Goal: Task Accomplishment & Management: Use online tool/utility

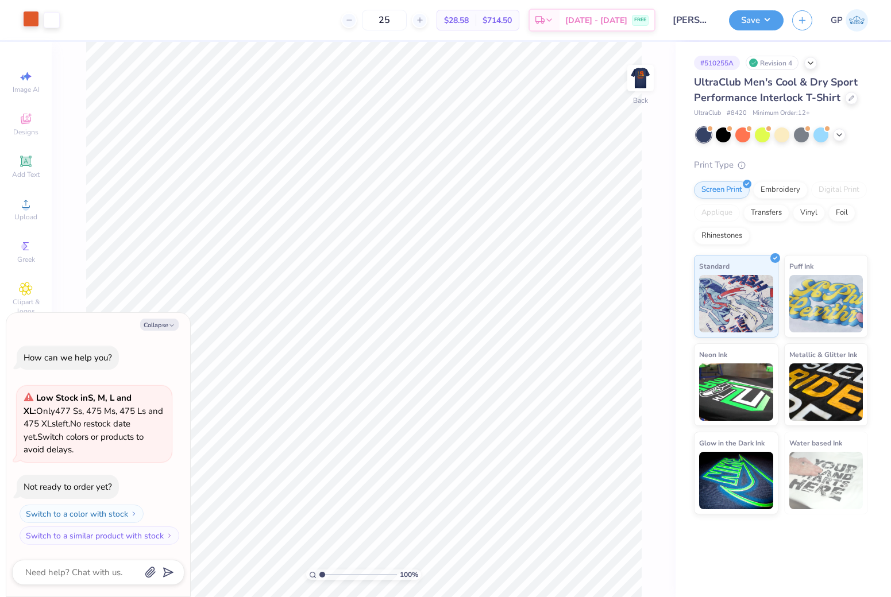
click at [28, 20] on div at bounding box center [31, 19] width 16 height 16
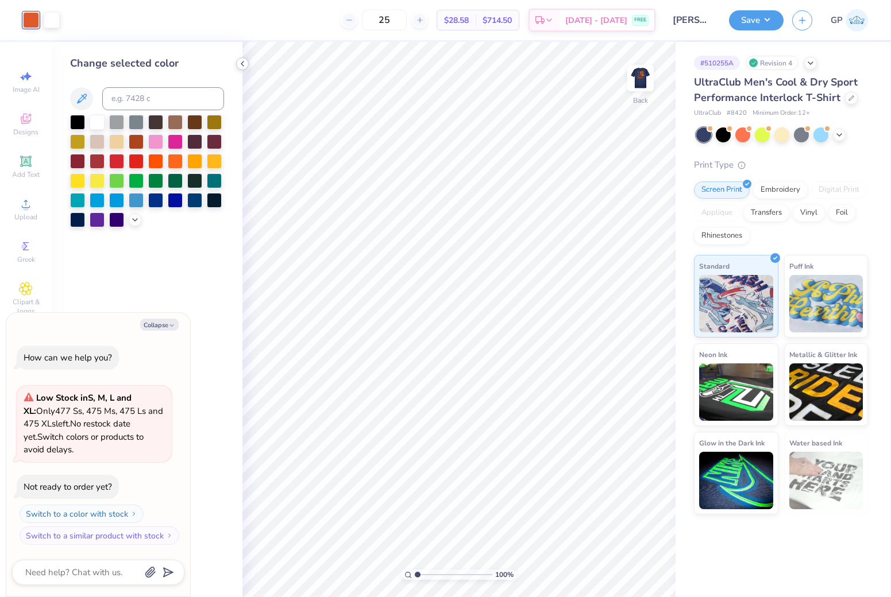
click at [248, 62] on div at bounding box center [242, 63] width 13 height 13
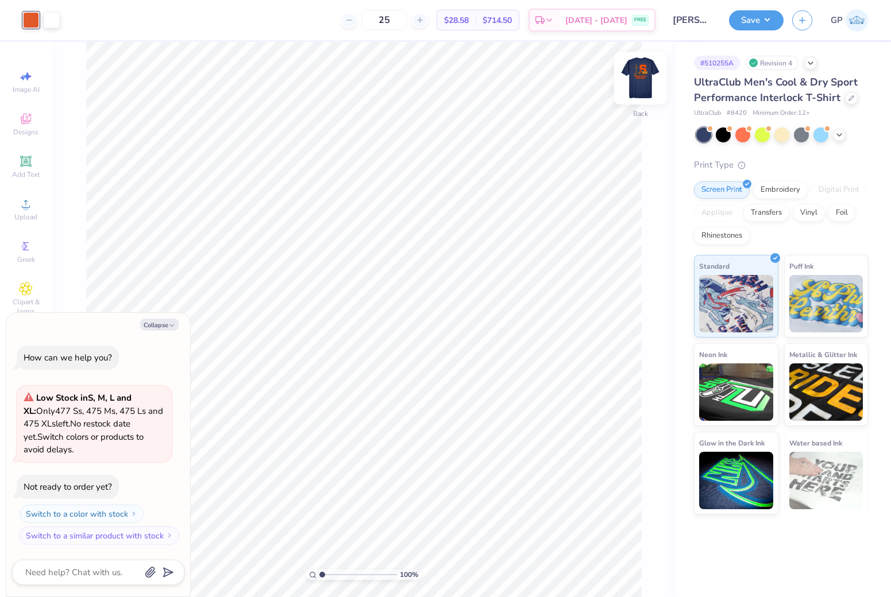
click at [637, 66] on img at bounding box center [640, 78] width 46 height 46
click at [78, 20] on div at bounding box center [72, 19] width 16 height 16
type textarea "x"
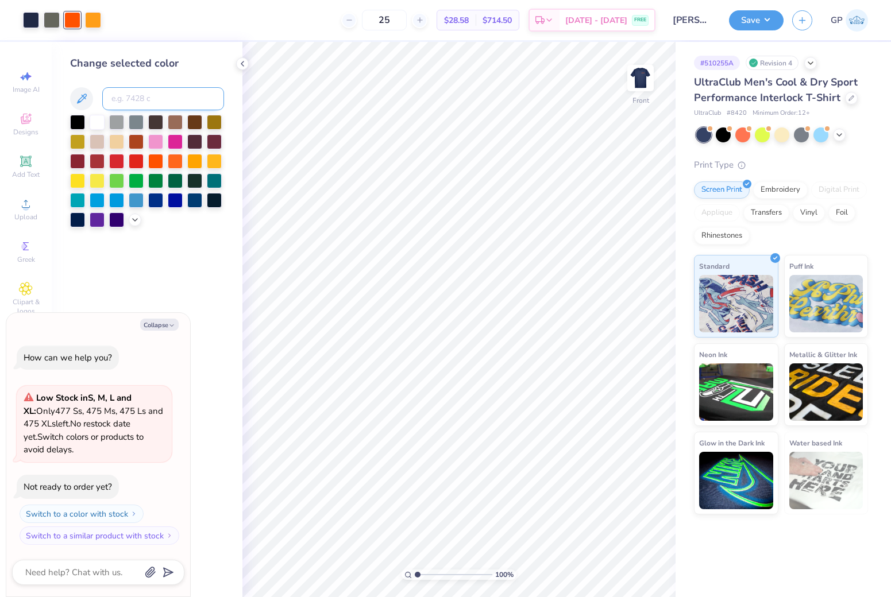
click at [133, 92] on input at bounding box center [163, 98] width 122 height 23
type input "7579"
type textarea "x"
click at [635, 80] on img at bounding box center [640, 78] width 46 height 46
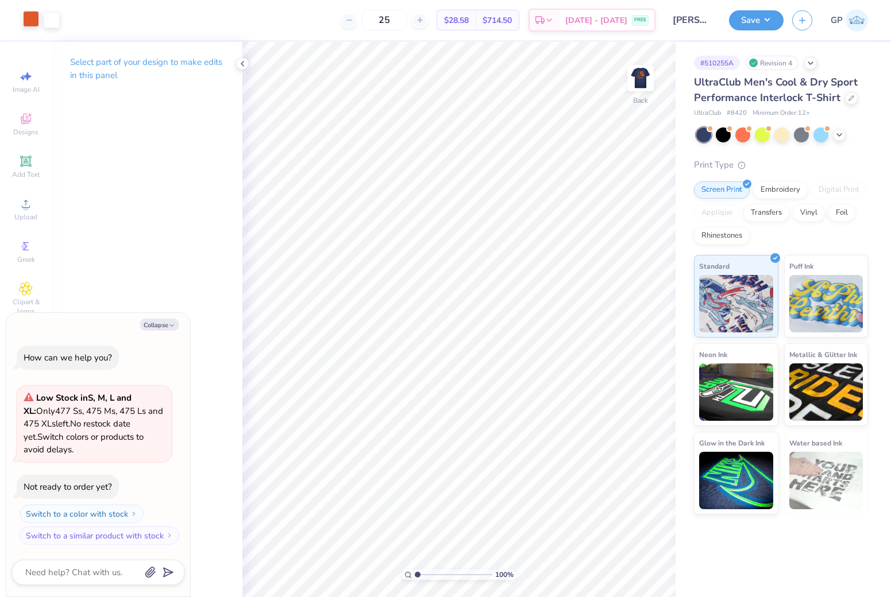
click at [27, 22] on div at bounding box center [31, 19] width 16 height 16
type textarea "x"
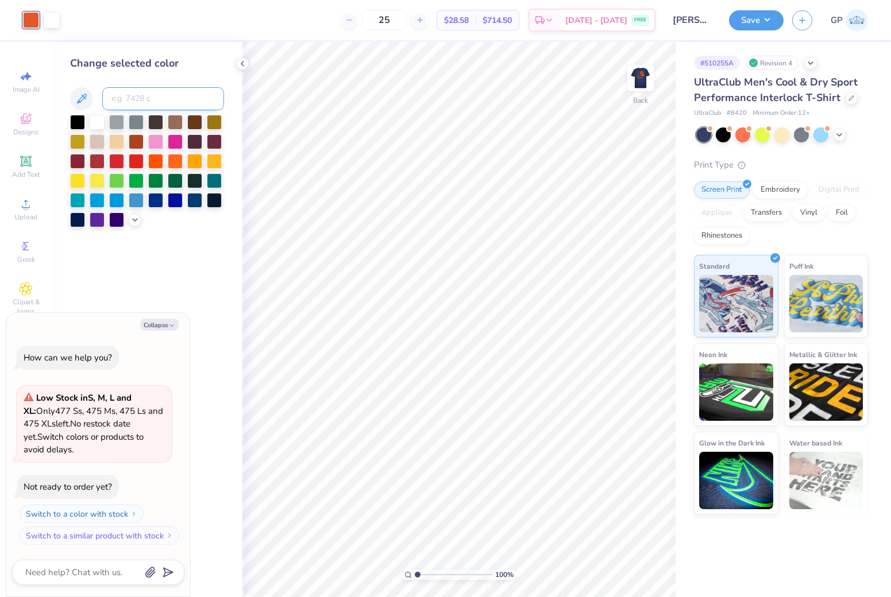
click at [160, 97] on input at bounding box center [163, 98] width 122 height 23
paste input "C=0 M=80 Y=95 K=0 R=241 G=90 B=41 HEX = F15A29"
type input "C=0 M=80 Y=95 K=0 R=241 G=90 B=41 HEX = F15A29"
drag, startPoint x: 206, startPoint y: 95, endPoint x: 25, endPoint y: 92, distance: 181.5
click at [25, 92] on div "Art colors 25 $28.58 Per Item $714.50 Total Est. Delivery Sep 6 - 9 FREE Design…" at bounding box center [445, 298] width 891 height 597
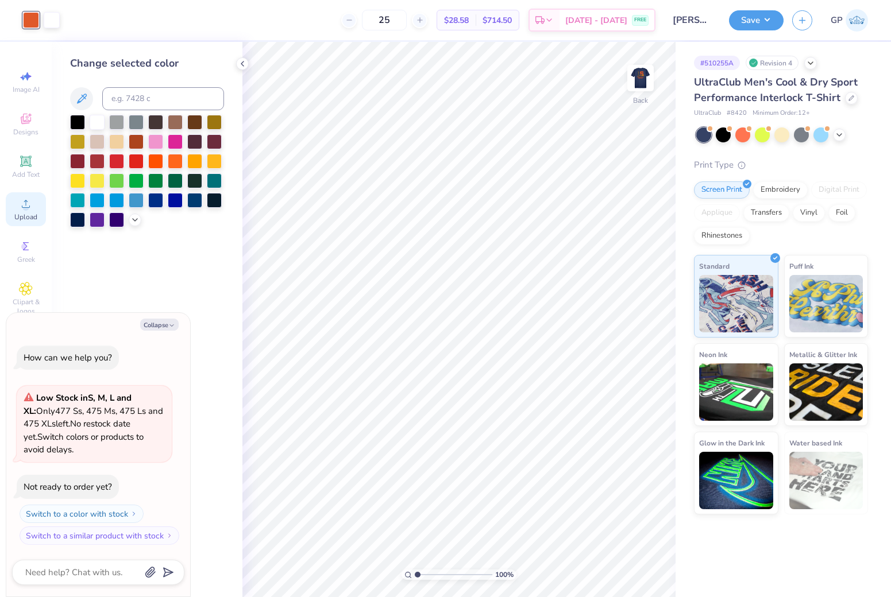
click at [27, 216] on span "Upload" at bounding box center [25, 216] width 23 height 9
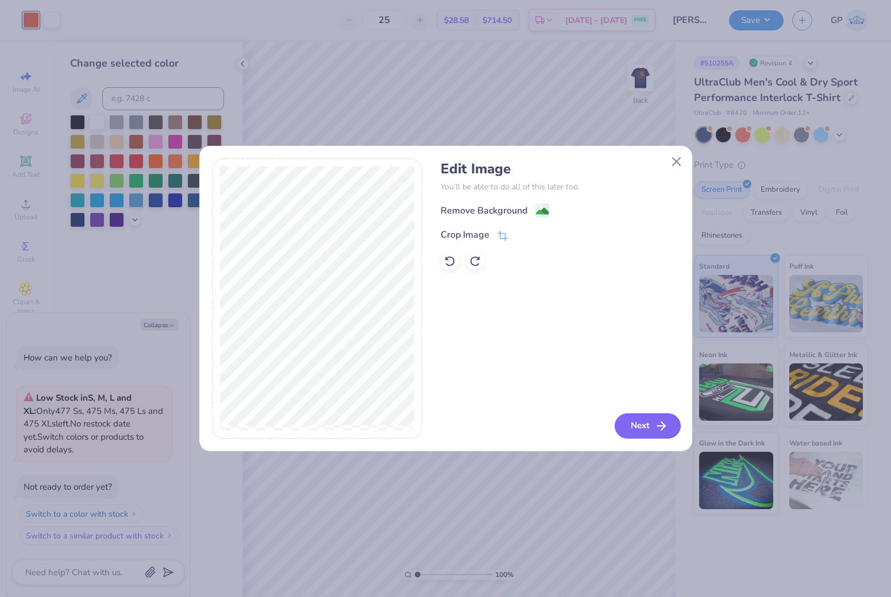
click at [643, 439] on button "Next" at bounding box center [647, 425] width 66 height 25
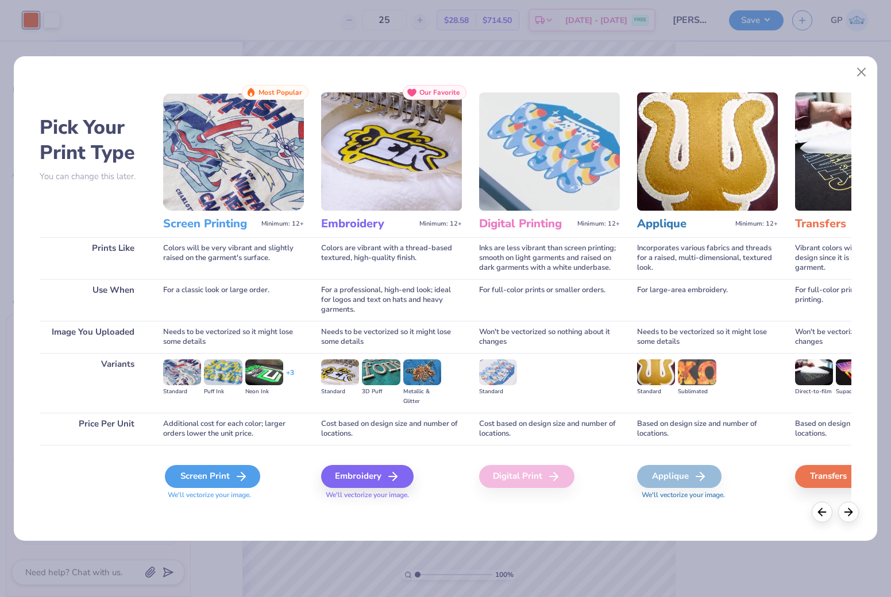
click at [231, 465] on div "Screen Print" at bounding box center [212, 476] width 95 height 23
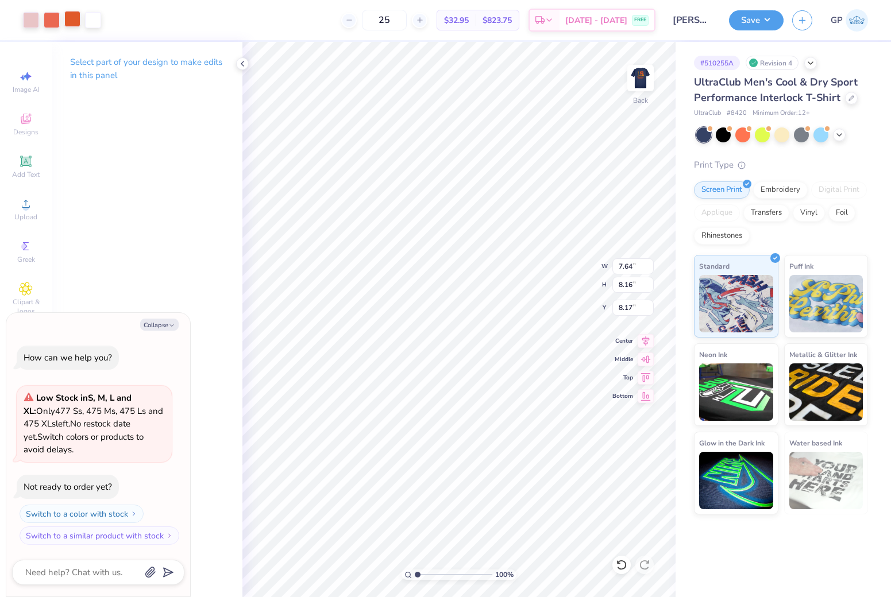
click at [72, 23] on div at bounding box center [72, 19] width 16 height 16
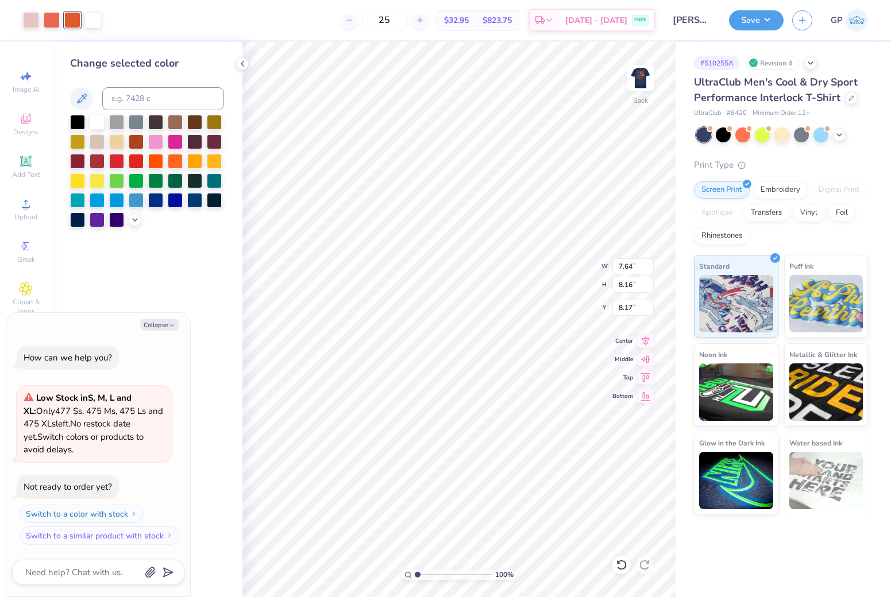
type textarea "x"
type input "5.00"
type input "1.31"
type input "3.00"
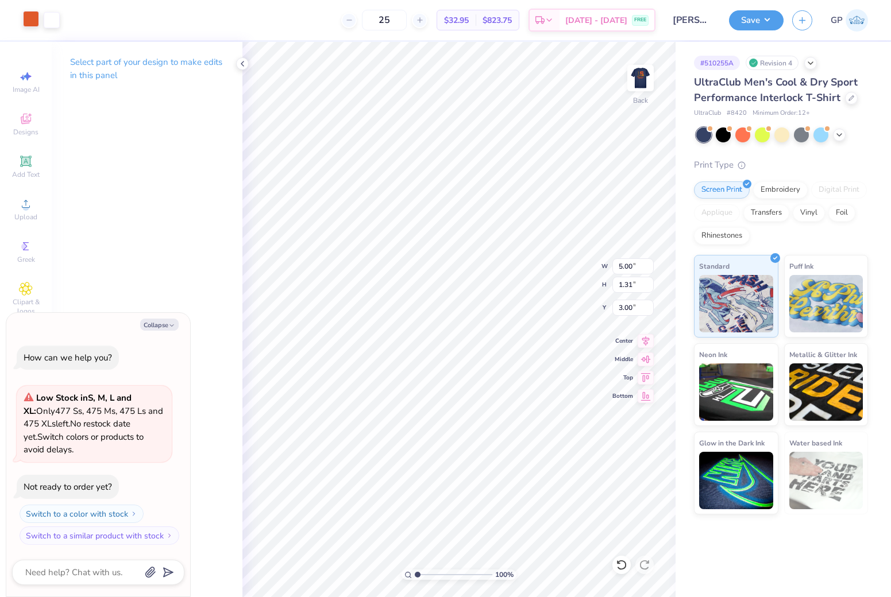
click at [26, 21] on div at bounding box center [31, 19] width 16 height 16
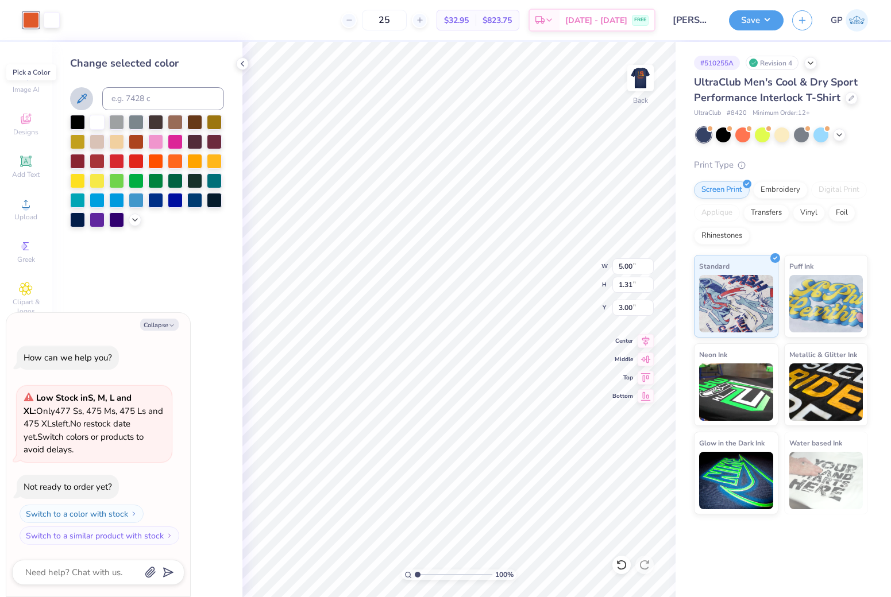
click at [79, 93] on icon at bounding box center [82, 99] width 14 height 14
type textarea "x"
type input "7.64"
type input "8.16"
type input "8.17"
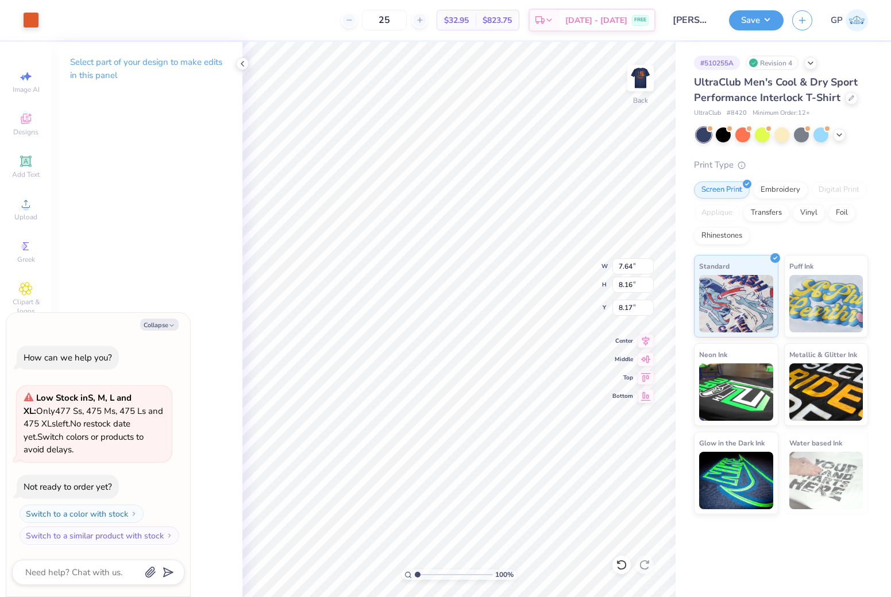
type textarea "x"
type input "7.33"
type input "8.10"
type input "8.20"
click at [643, 71] on img at bounding box center [640, 78] width 46 height 46
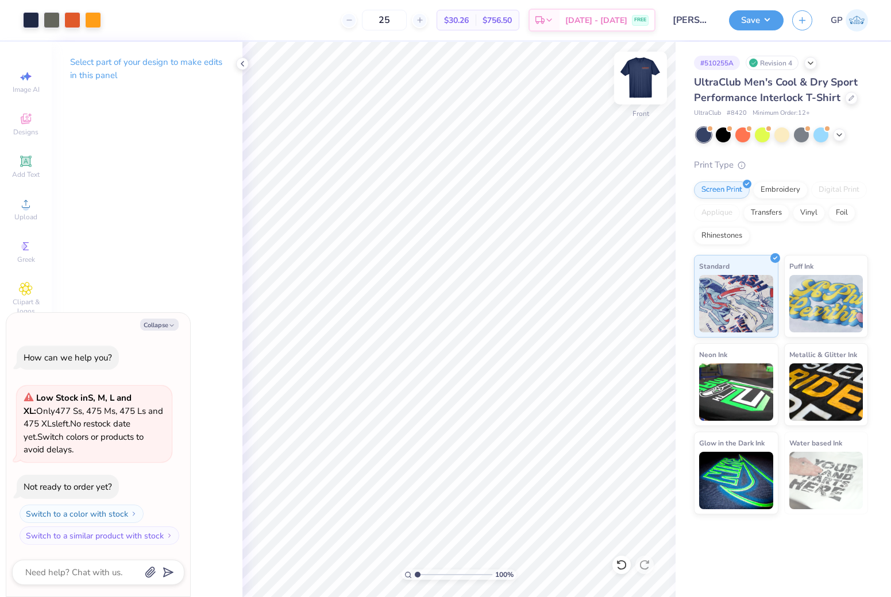
click at [640, 74] on img at bounding box center [640, 78] width 46 height 46
click at [30, 16] on div at bounding box center [31, 19] width 16 height 16
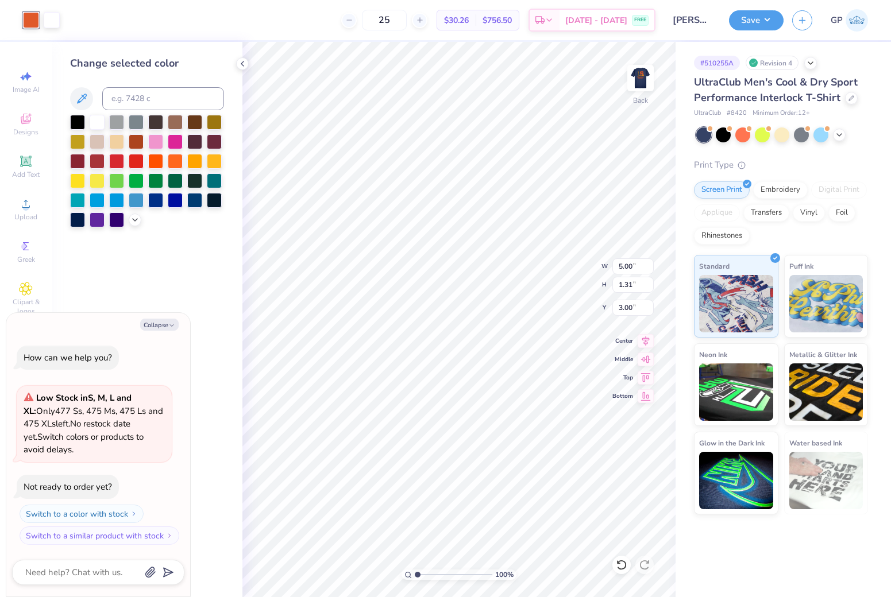
click at [25, 20] on div at bounding box center [31, 20] width 16 height 16
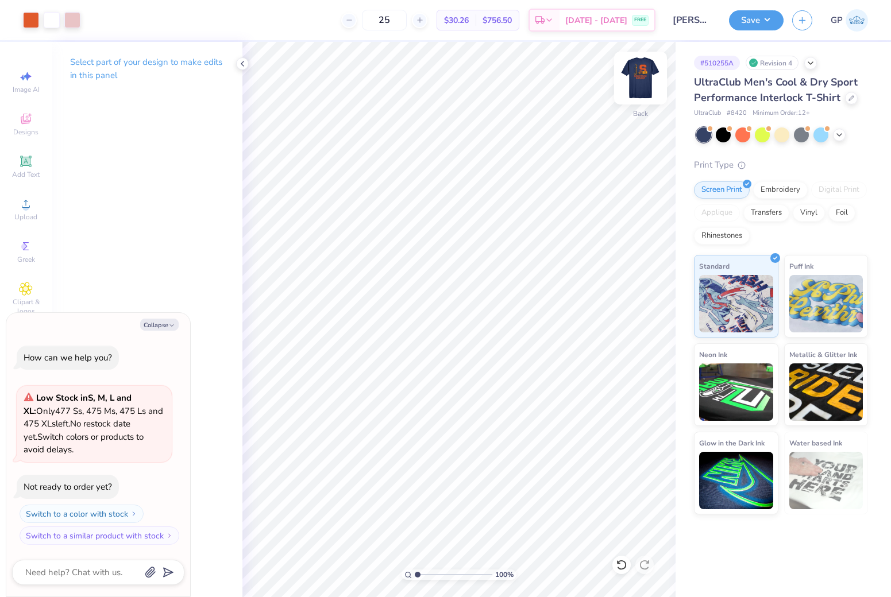
click at [639, 87] on img at bounding box center [640, 78] width 46 height 46
click at [62, 22] on div at bounding box center [62, 20] width 78 height 16
click at [65, 22] on div at bounding box center [72, 19] width 16 height 16
type textarea "x"
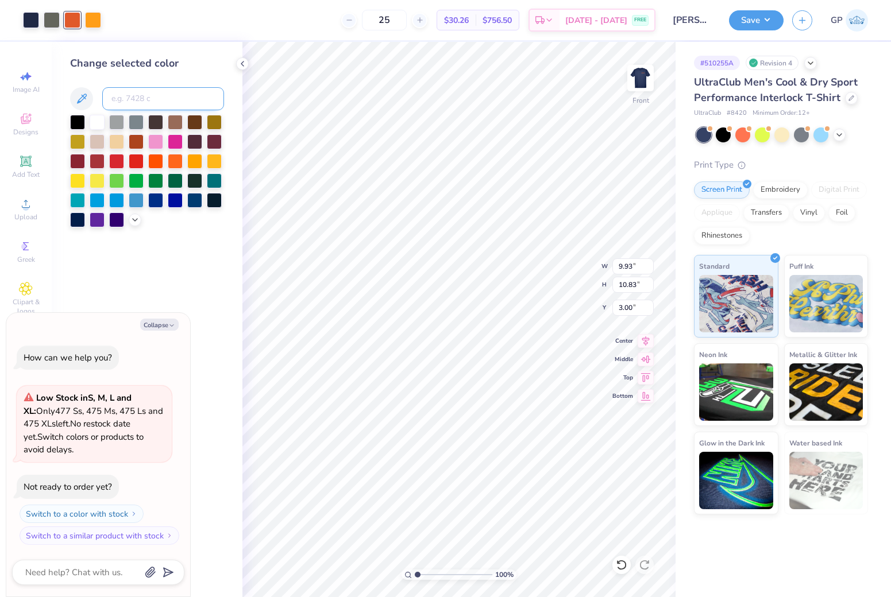
click at [139, 102] on input at bounding box center [163, 98] width 122 height 23
type input "7579"
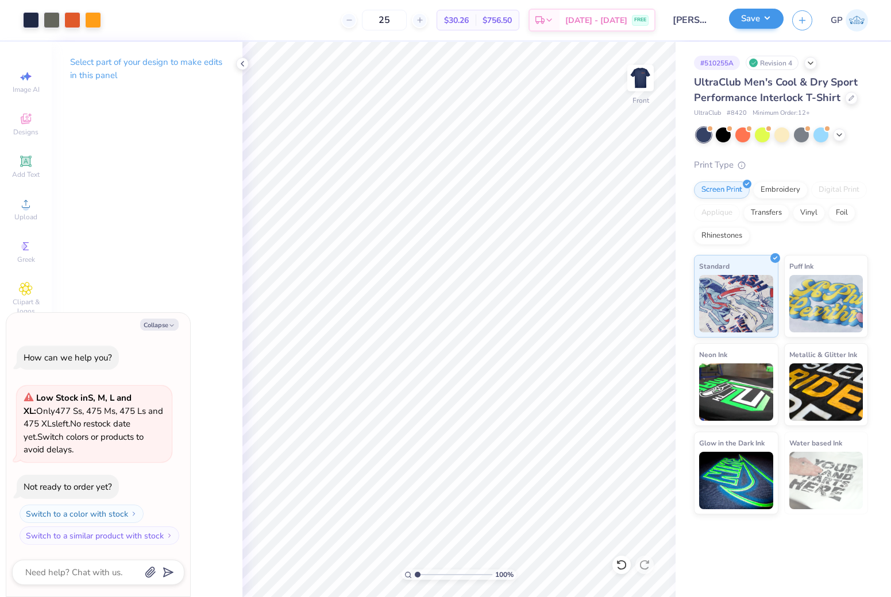
click at [763, 16] on button "Save" at bounding box center [756, 19] width 55 height 20
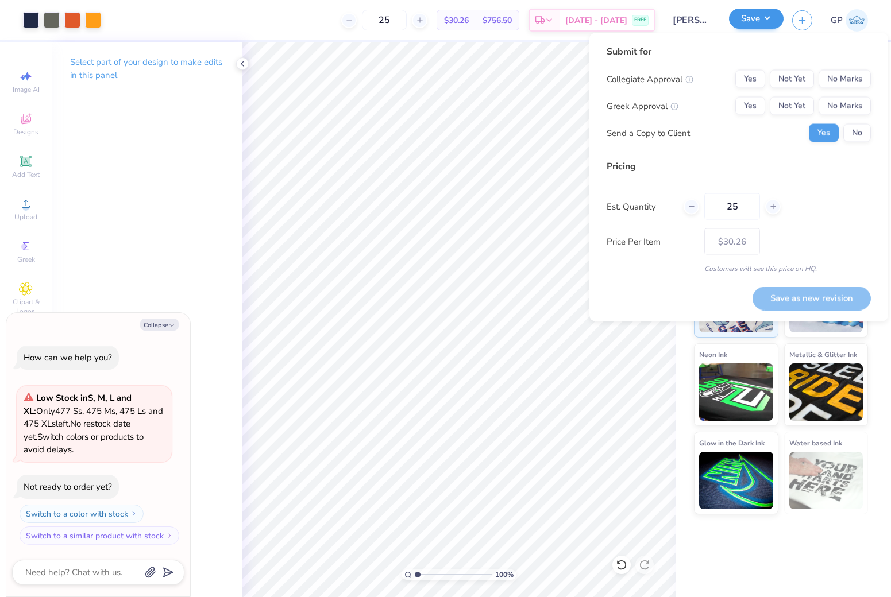
type textarea "x"
click at [861, 77] on button "No Marks" at bounding box center [844, 79] width 52 height 18
click at [855, 109] on button "No Marks" at bounding box center [844, 106] width 52 height 18
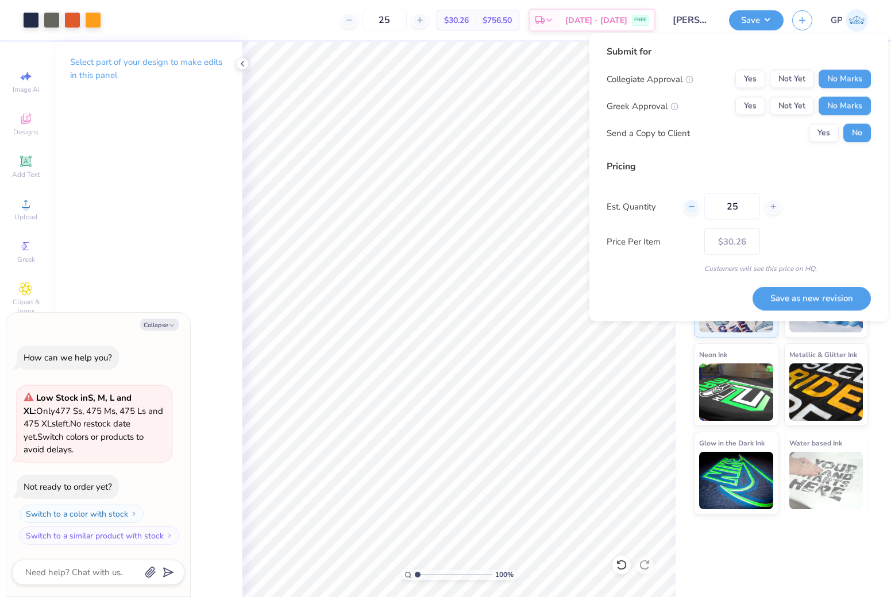
drag, startPoint x: 752, startPoint y: 203, endPoint x: 687, endPoint y: 203, distance: 64.9
click at [687, 203] on div "25" at bounding box center [731, 207] width 97 height 26
type input "30"
type input "$28.57"
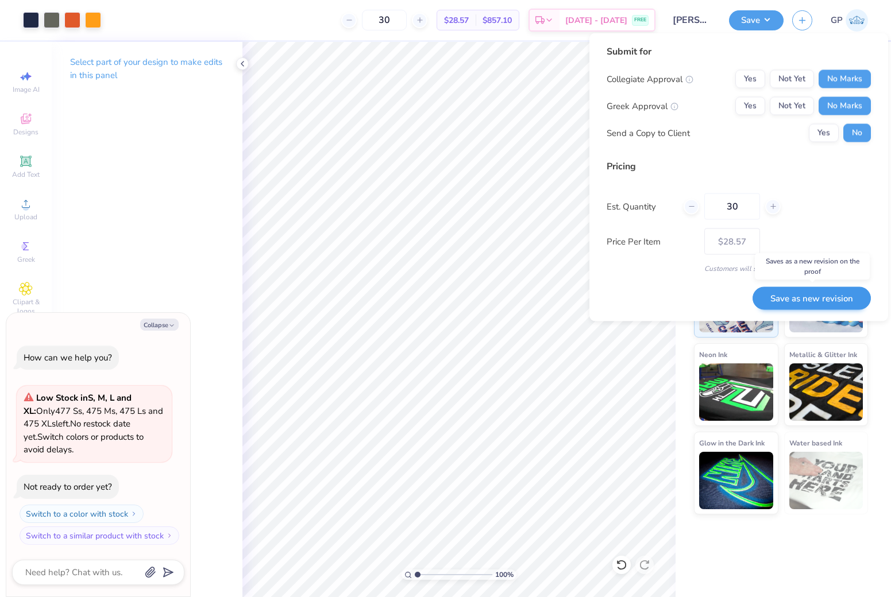
type input "30"
click at [824, 300] on button "Save as new revision" at bounding box center [811, 299] width 118 height 24
type input "$28.57"
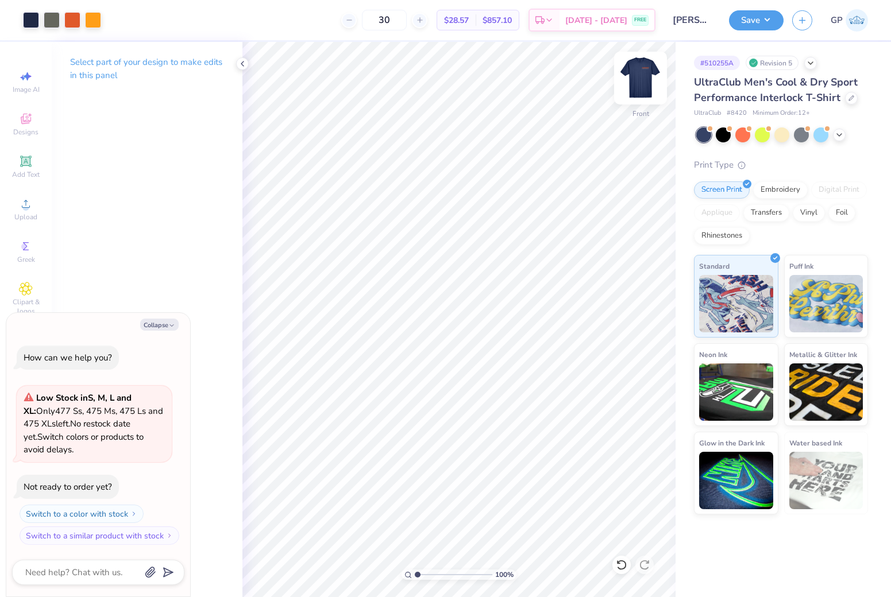
click at [635, 78] on img at bounding box center [640, 78] width 46 height 46
click at [64, 11] on div at bounding box center [72, 19] width 16 height 16
type textarea "x"
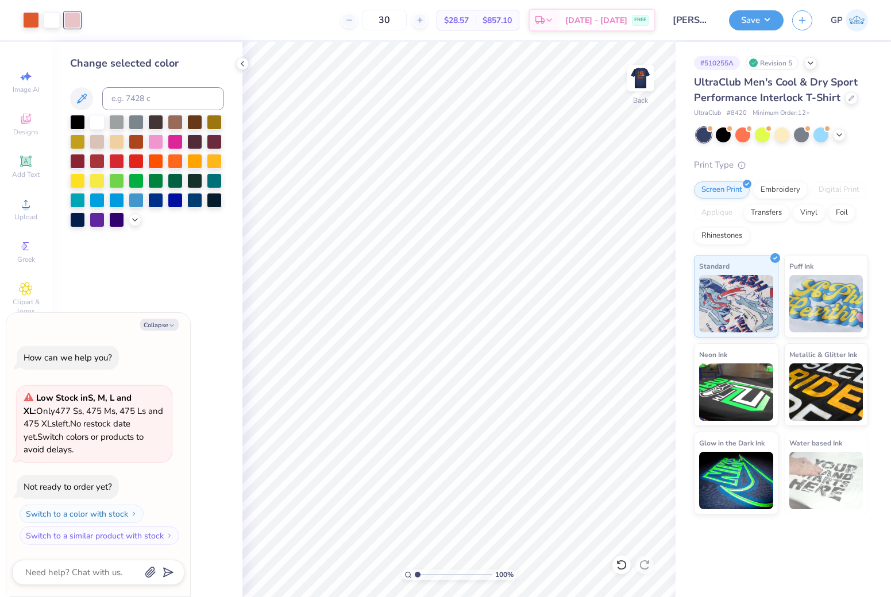
click at [78, 22] on div at bounding box center [72, 20] width 16 height 16
click at [126, 95] on input at bounding box center [163, 98] width 122 height 23
type input "7579"
type textarea "x"
click at [755, 17] on button "Save" at bounding box center [756, 19] width 55 height 20
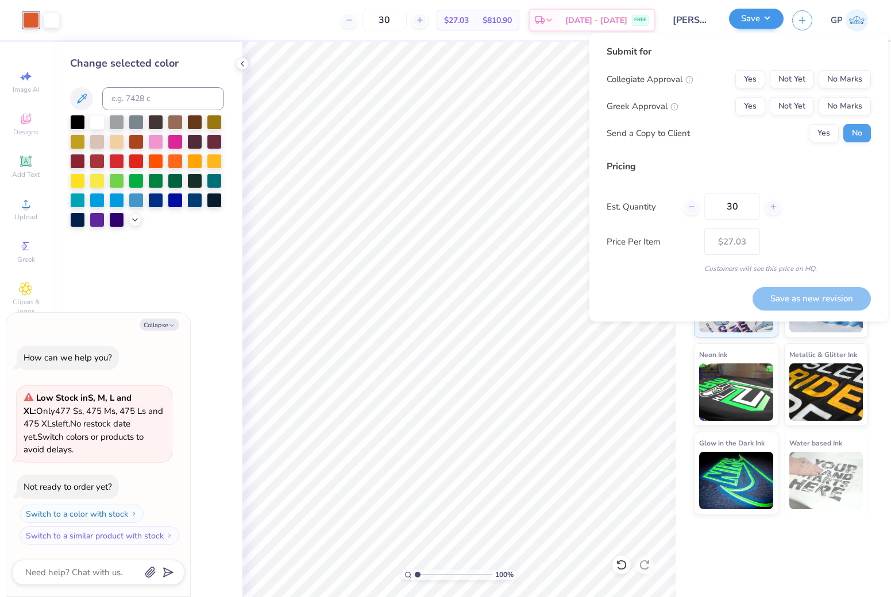
type textarea "x"
click at [846, 90] on div "Collegiate Approval Yes Not Yet No Marks Greek Approval Yes Not Yet No Marks Se…" at bounding box center [738, 106] width 264 height 72
click at [846, 71] on button "No Marks" at bounding box center [844, 79] width 52 height 18
click at [842, 114] on button "No Marks" at bounding box center [844, 106] width 52 height 18
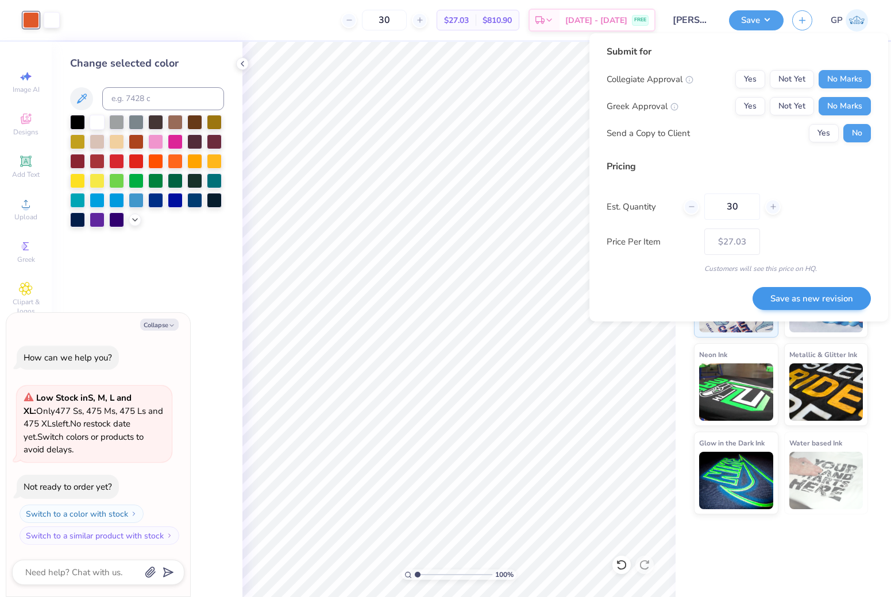
click at [828, 297] on button "Save as new revision" at bounding box center [811, 299] width 118 height 24
type input "$27.03"
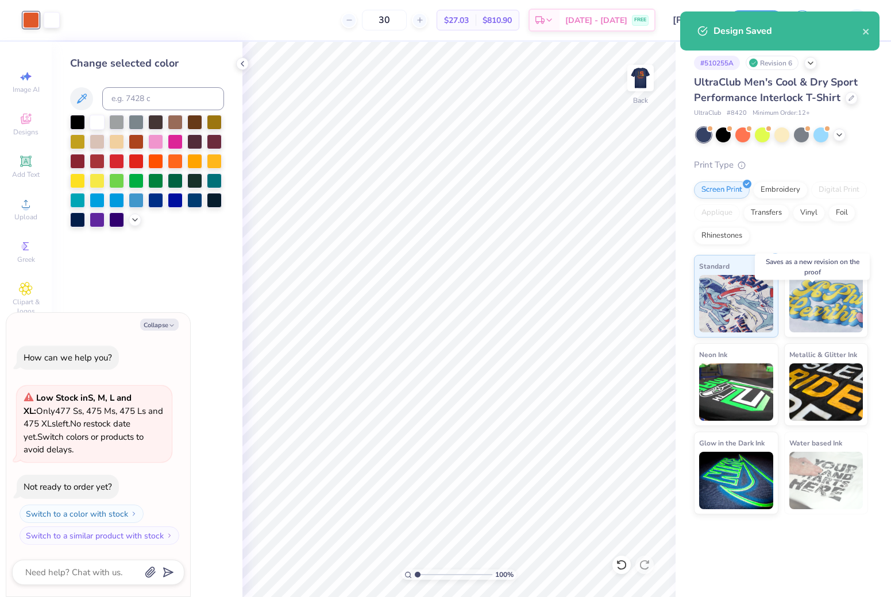
type textarea "x"
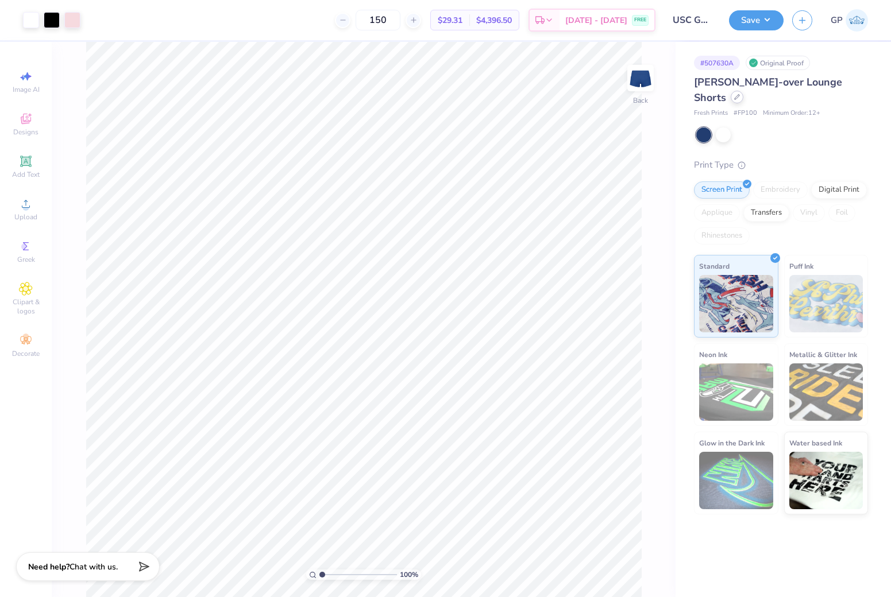
click at [730, 98] on div at bounding box center [736, 97] width 13 height 13
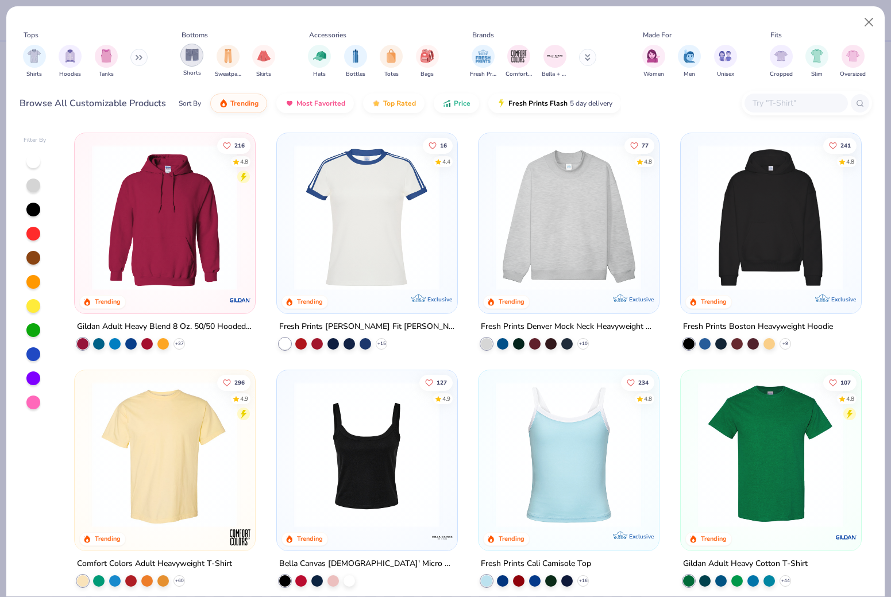
click at [192, 53] on div "filter for Shorts" at bounding box center [191, 55] width 23 height 23
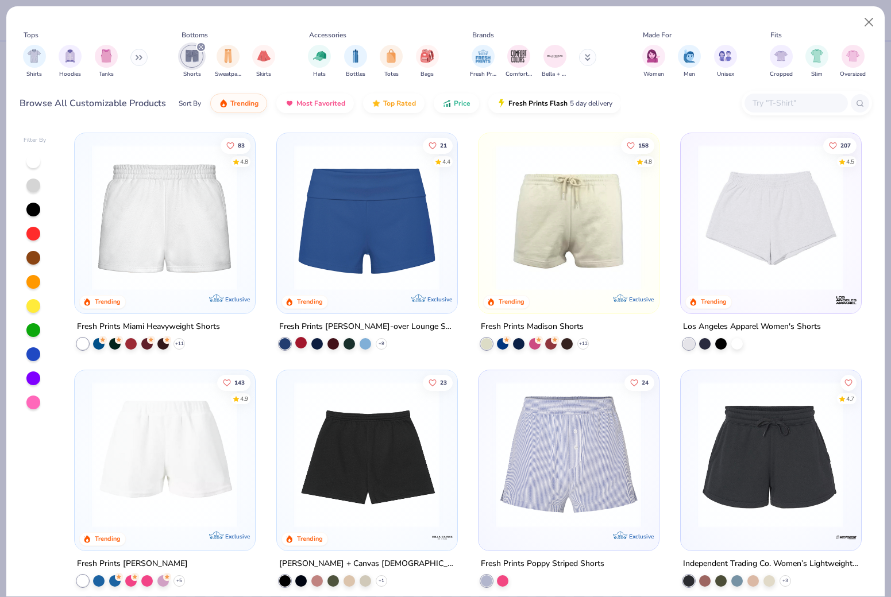
click at [301, 337] on div at bounding box center [300, 342] width 11 height 11
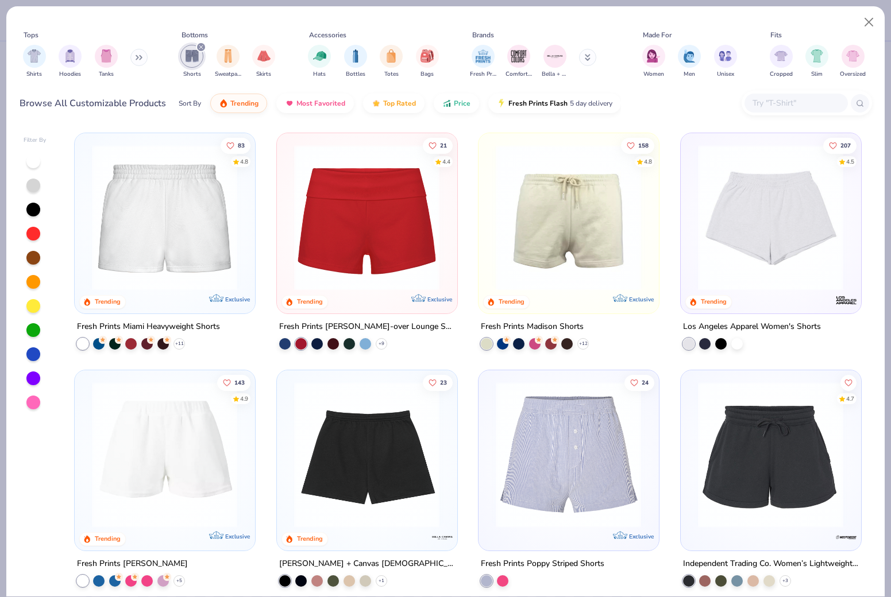
click at [368, 260] on img at bounding box center [366, 218] width 157 height 146
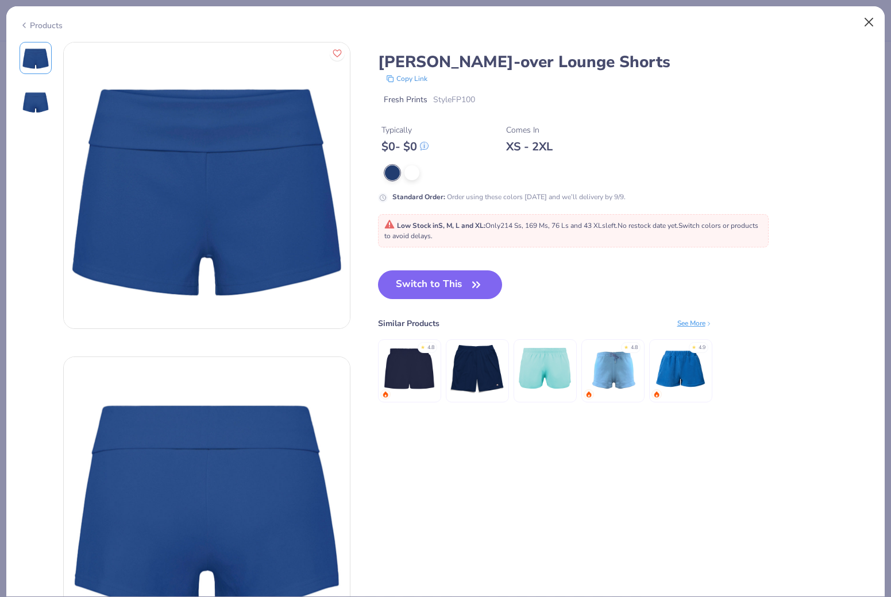
click at [867, 22] on button "Close" at bounding box center [869, 22] width 22 height 22
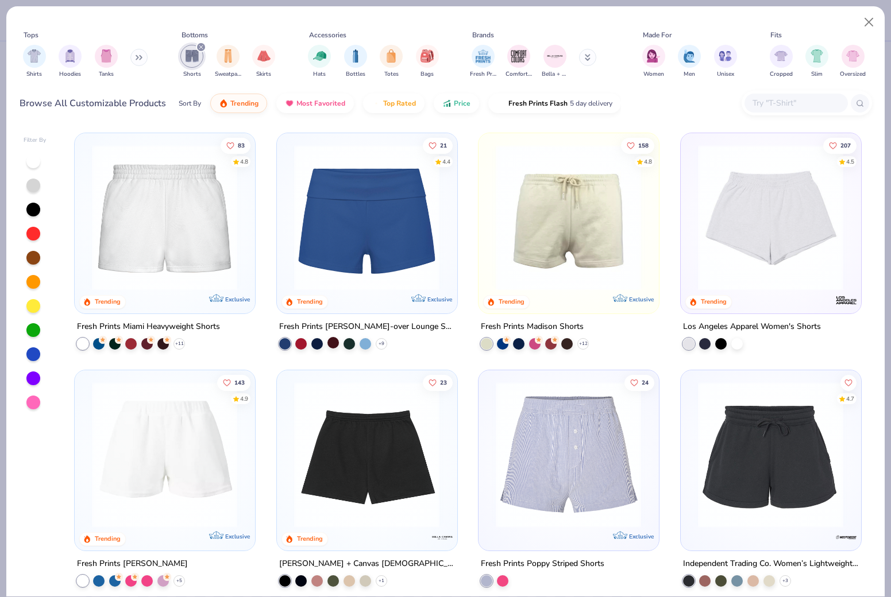
click at [333, 337] on div at bounding box center [332, 342] width 11 height 11
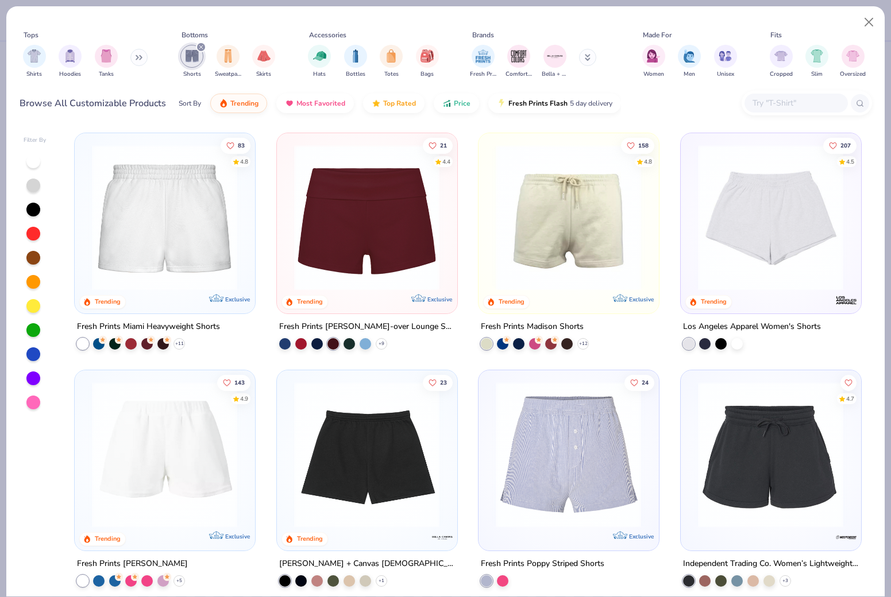
click at [371, 257] on img at bounding box center [366, 218] width 157 height 146
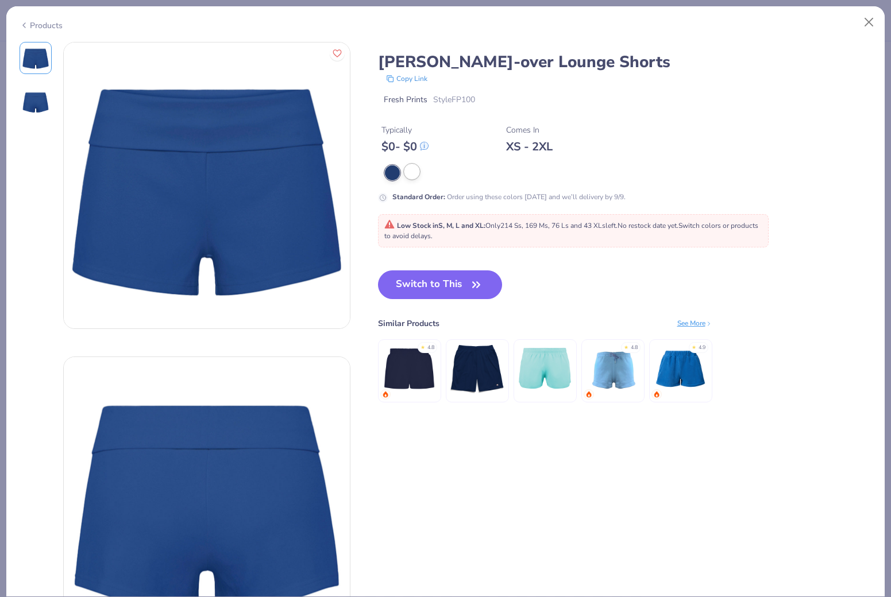
click at [404, 176] on div at bounding box center [411, 171] width 15 height 15
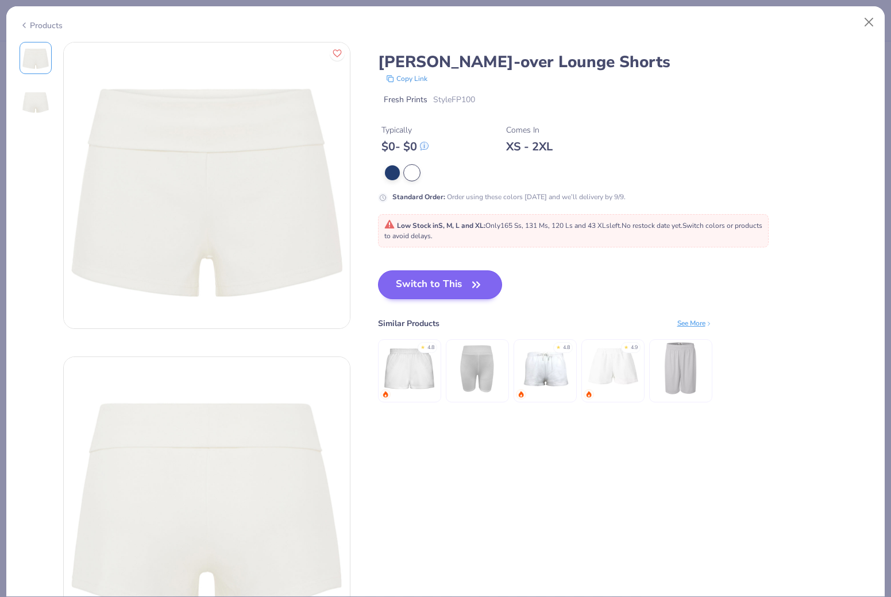
click at [391, 294] on button "Switch to This" at bounding box center [440, 284] width 125 height 29
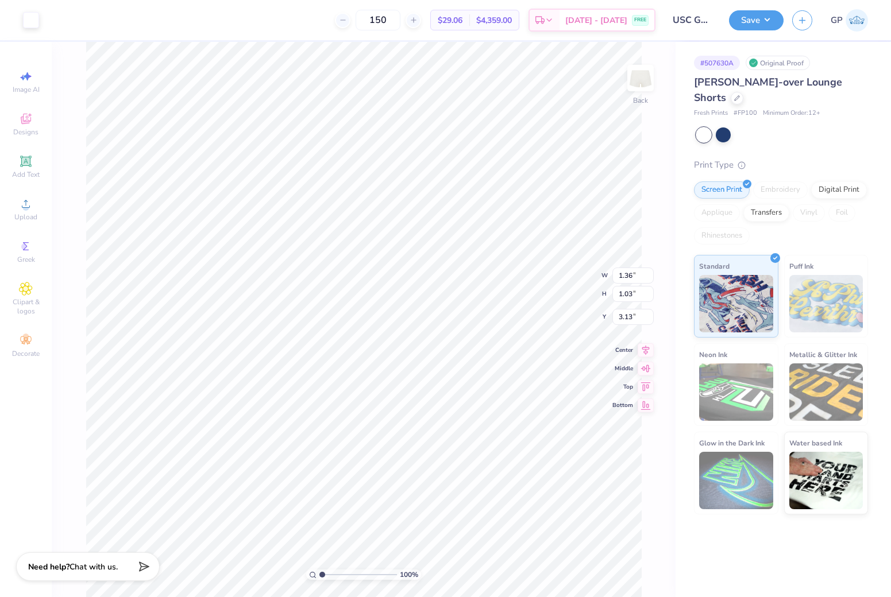
type input "1.36"
type input "1.03"
type input "3.13"
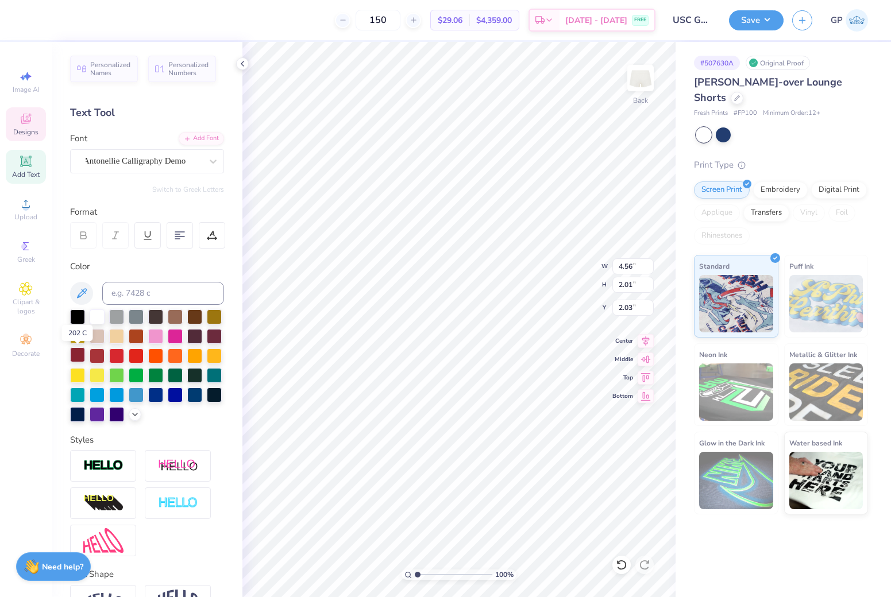
click at [77, 354] on div at bounding box center [77, 354] width 15 height 15
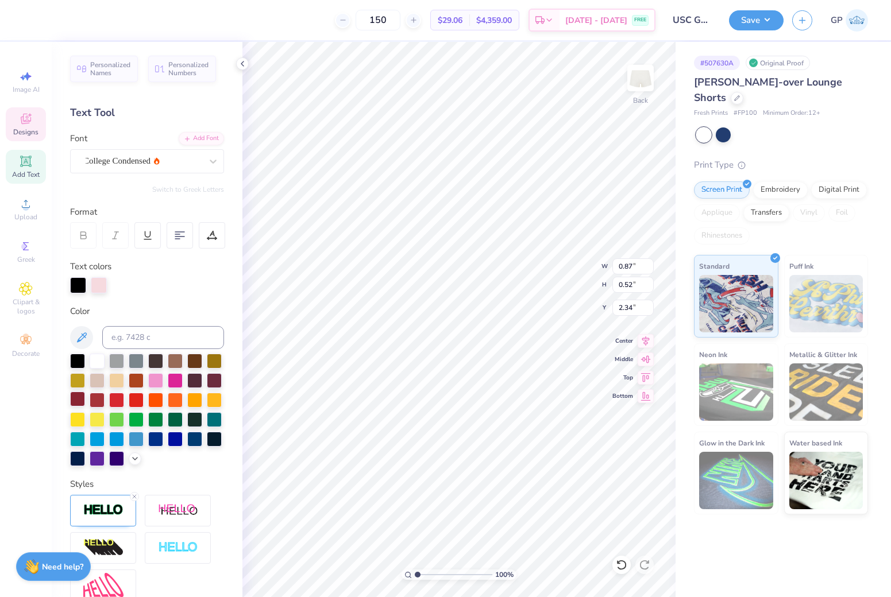
type input "0.87"
type input "0.52"
type input "2.34"
click at [240, 65] on icon at bounding box center [242, 63] width 9 height 9
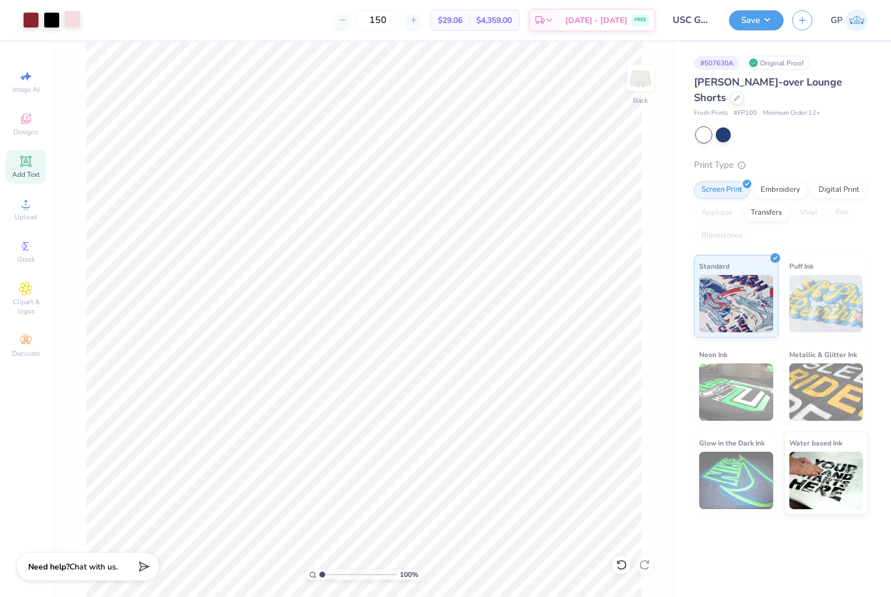
click at [70, 24] on div at bounding box center [72, 19] width 16 height 16
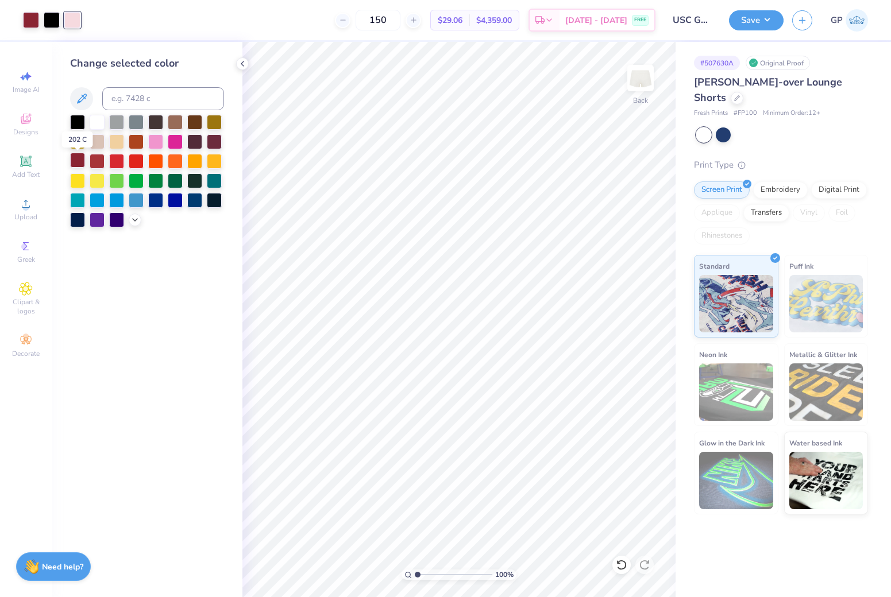
click at [78, 161] on div at bounding box center [77, 160] width 15 height 15
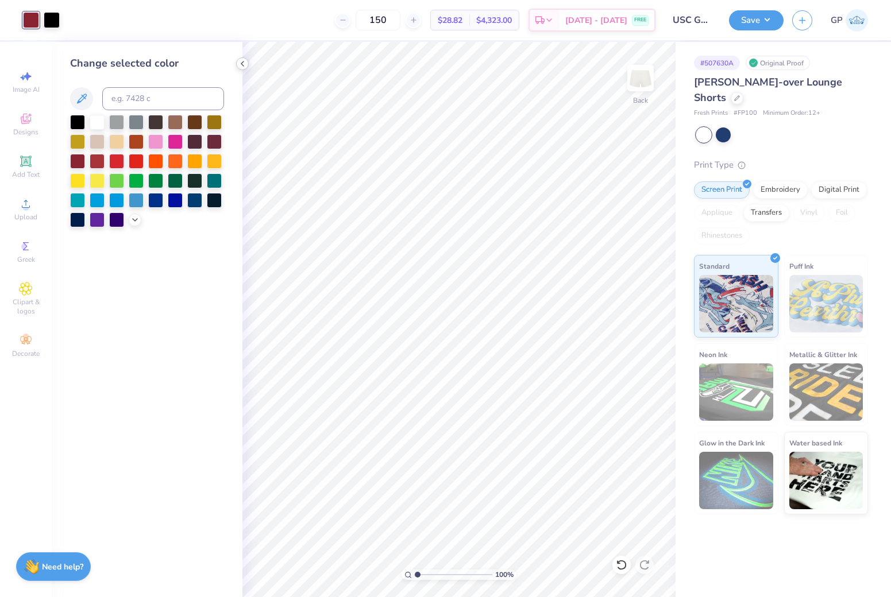
click at [243, 65] on icon at bounding box center [242, 63] width 9 height 9
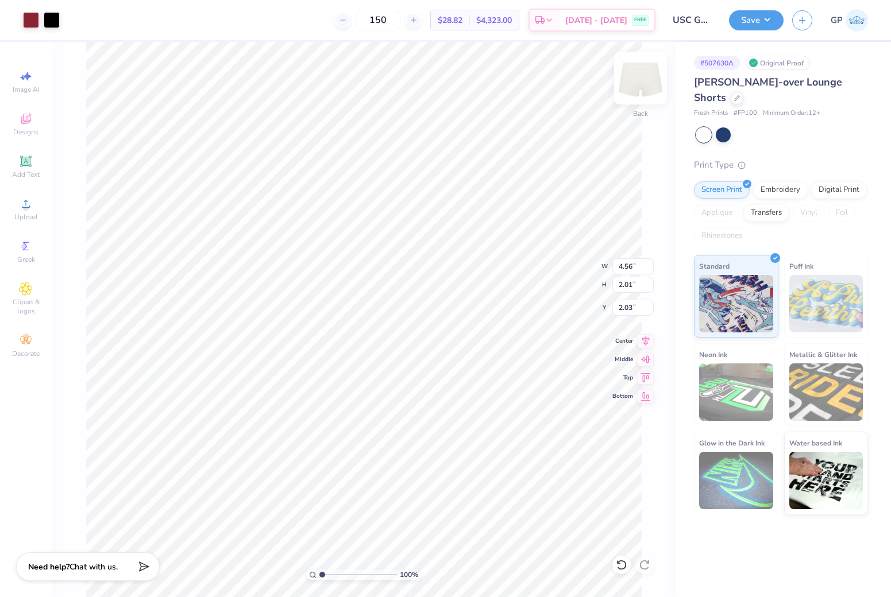
click at [643, 72] on img at bounding box center [640, 78] width 46 height 46
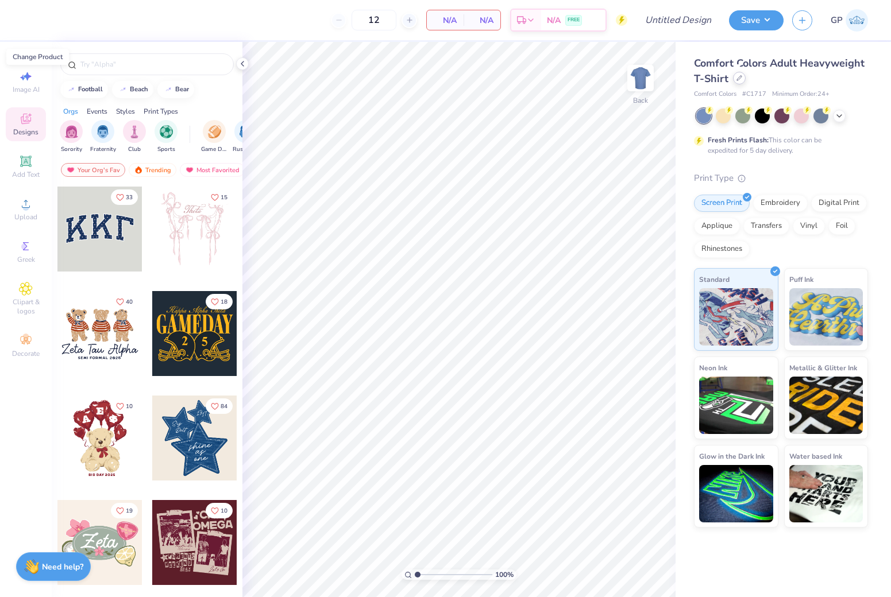
click at [739, 79] on icon at bounding box center [739, 78] width 5 height 5
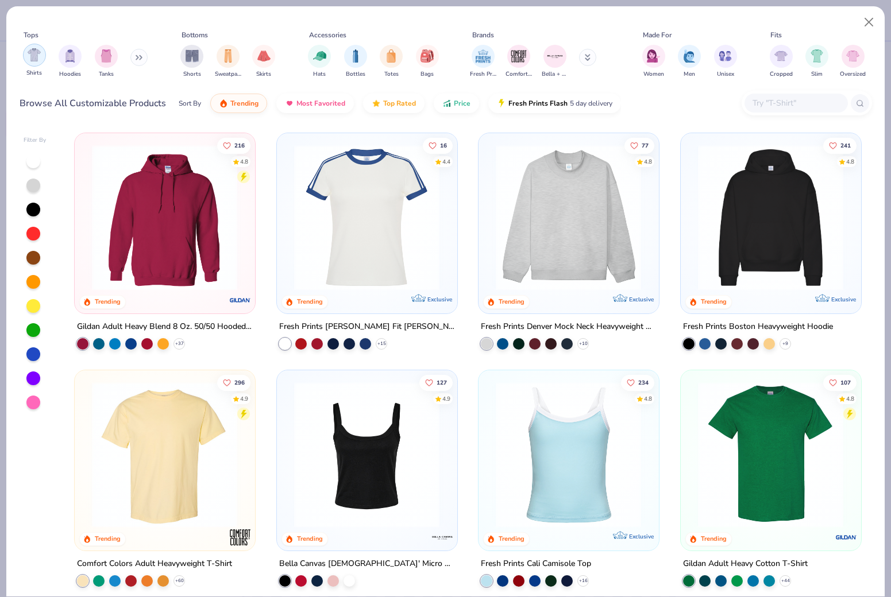
click at [31, 52] on img "filter for Shirts" at bounding box center [34, 54] width 13 height 13
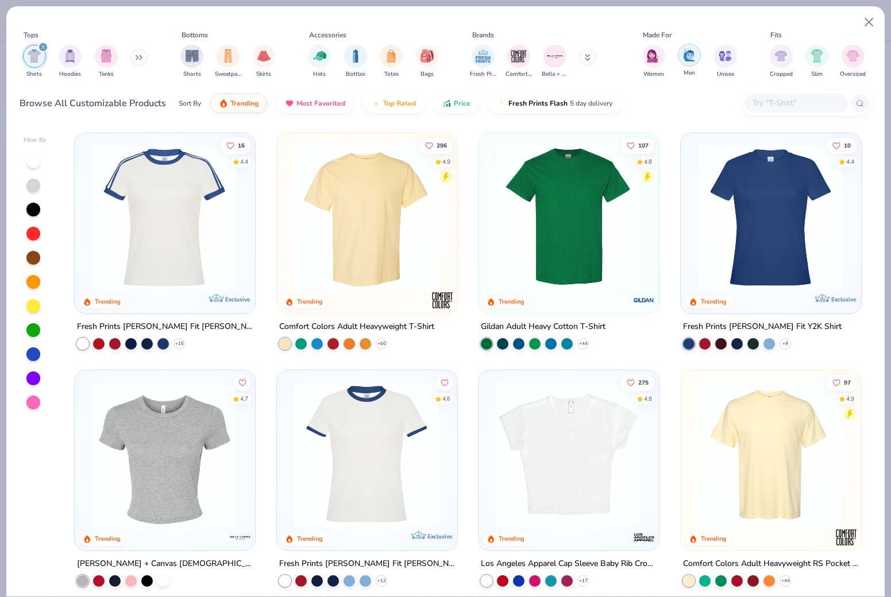
click at [695, 48] on img "filter for Men" at bounding box center [689, 54] width 13 height 13
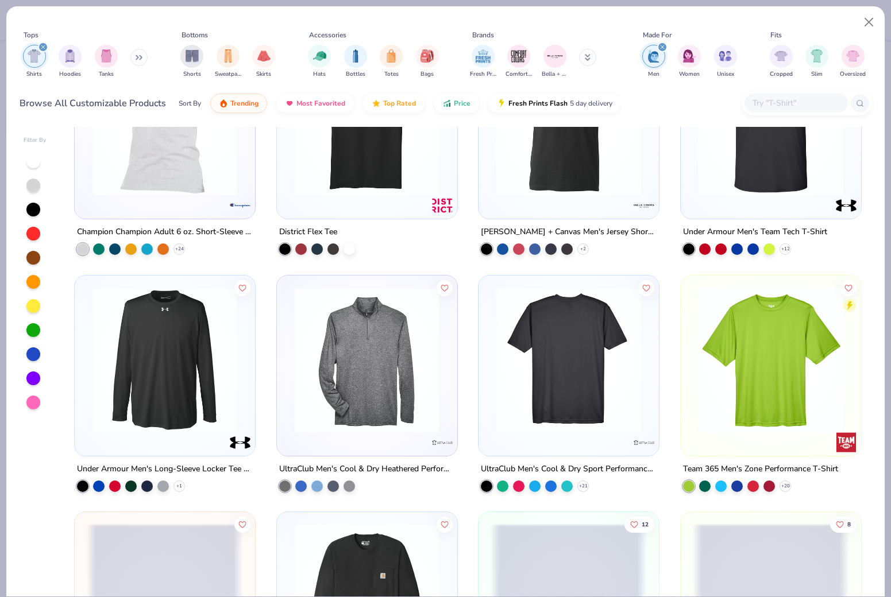
scroll to position [709, 0]
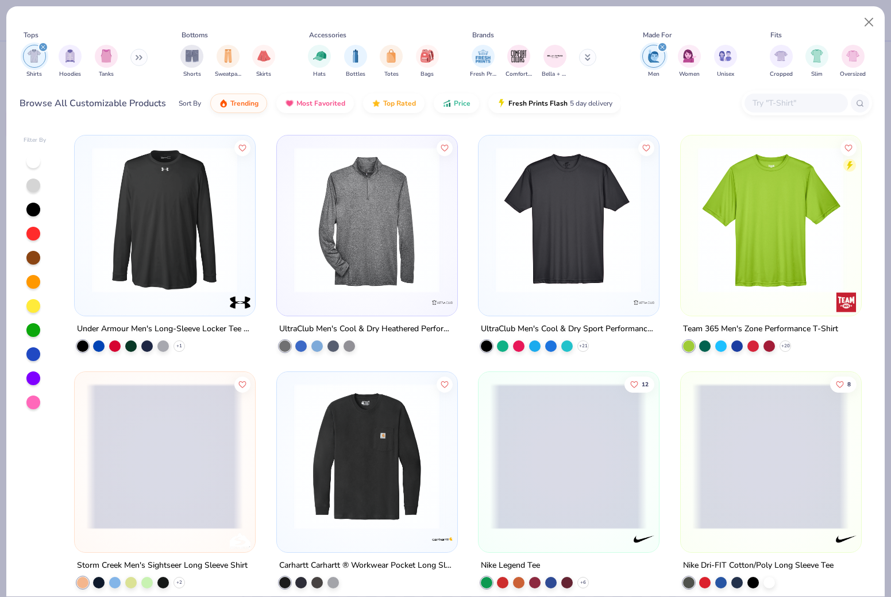
click at [760, 227] on img at bounding box center [770, 219] width 157 height 146
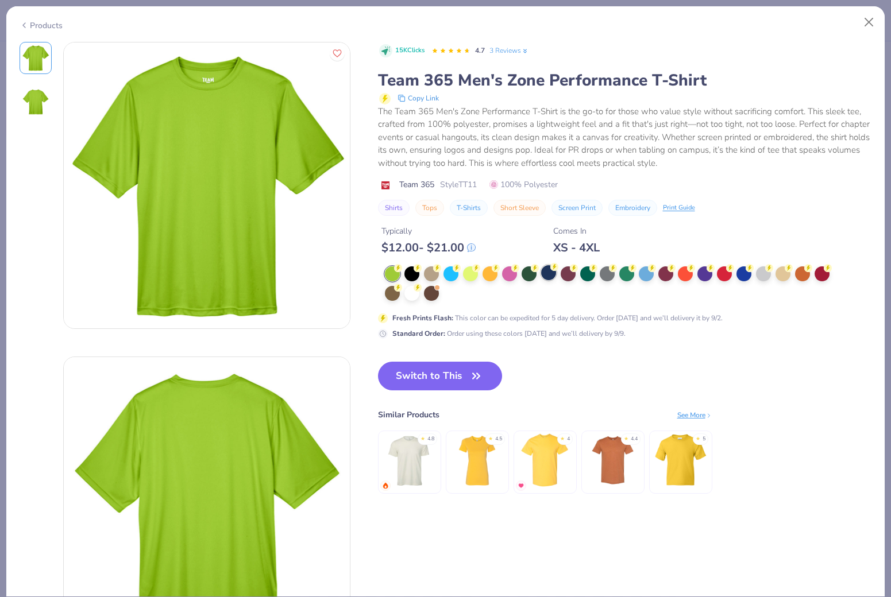
click at [541, 270] on div at bounding box center [548, 272] width 15 height 15
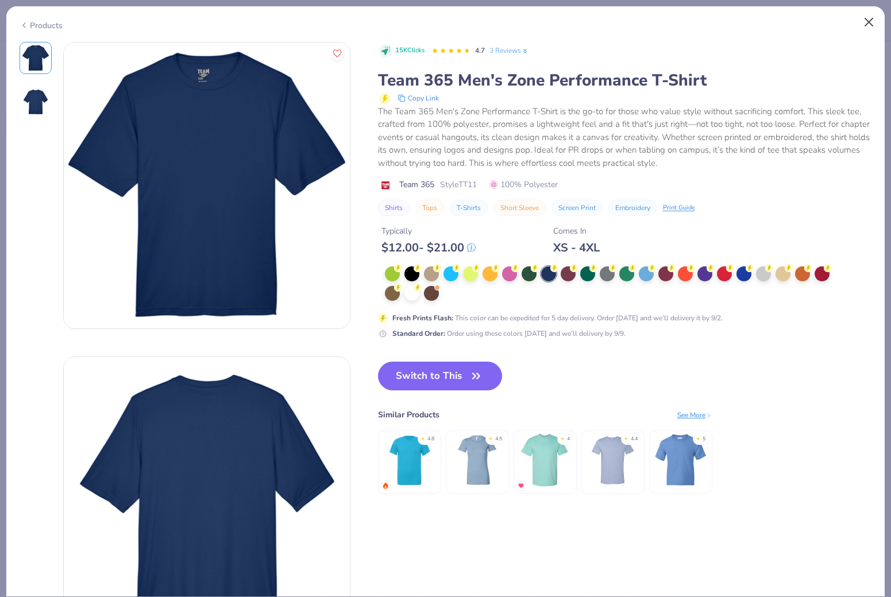
click at [867, 19] on button "Close" at bounding box center [869, 22] width 22 height 22
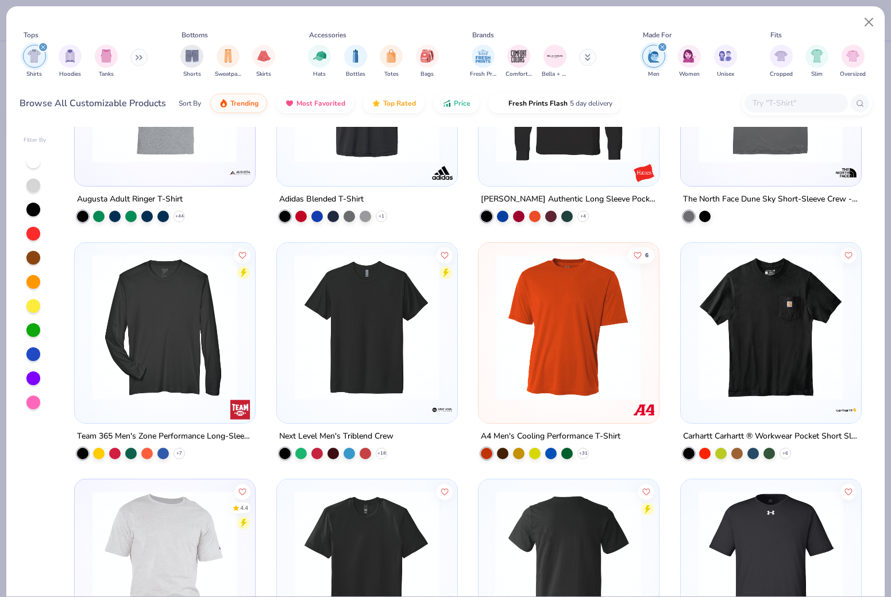
scroll to position [123, 0]
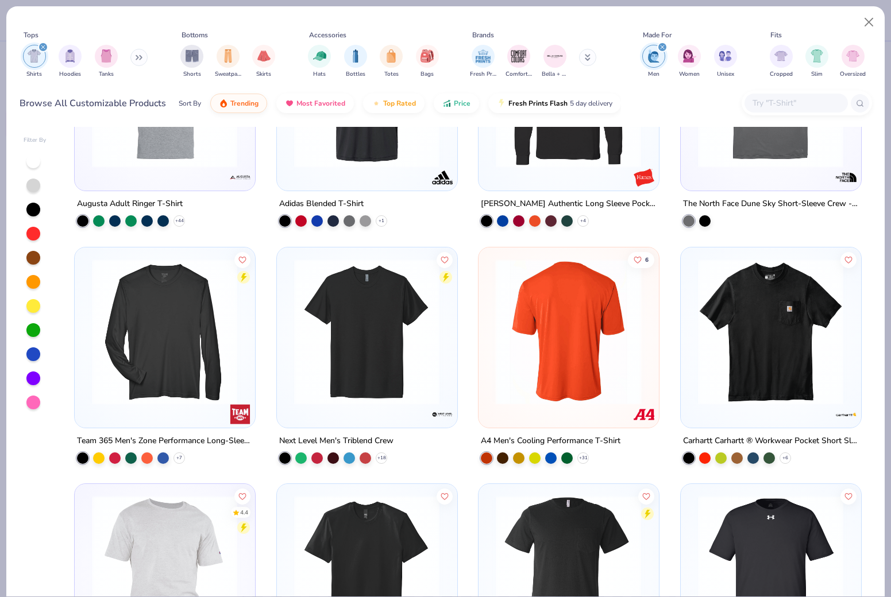
click at [550, 366] on img at bounding box center [568, 331] width 157 height 146
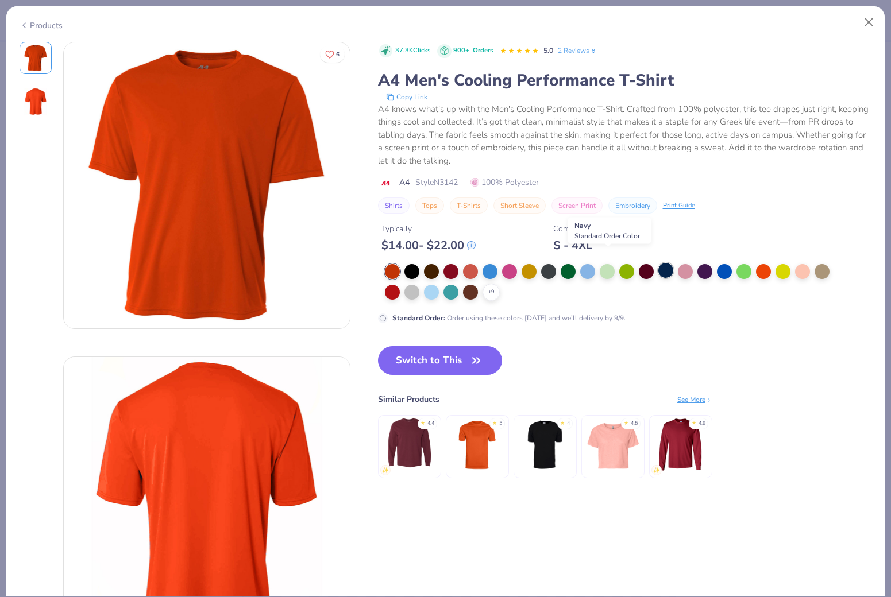
click at [658, 263] on div at bounding box center [665, 270] width 15 height 15
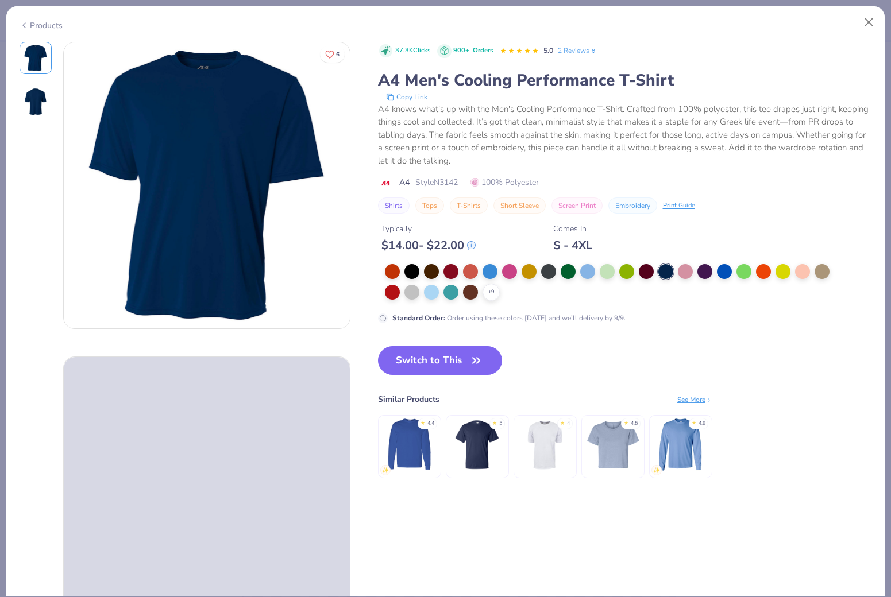
click at [37, 93] on img at bounding box center [36, 102] width 28 height 28
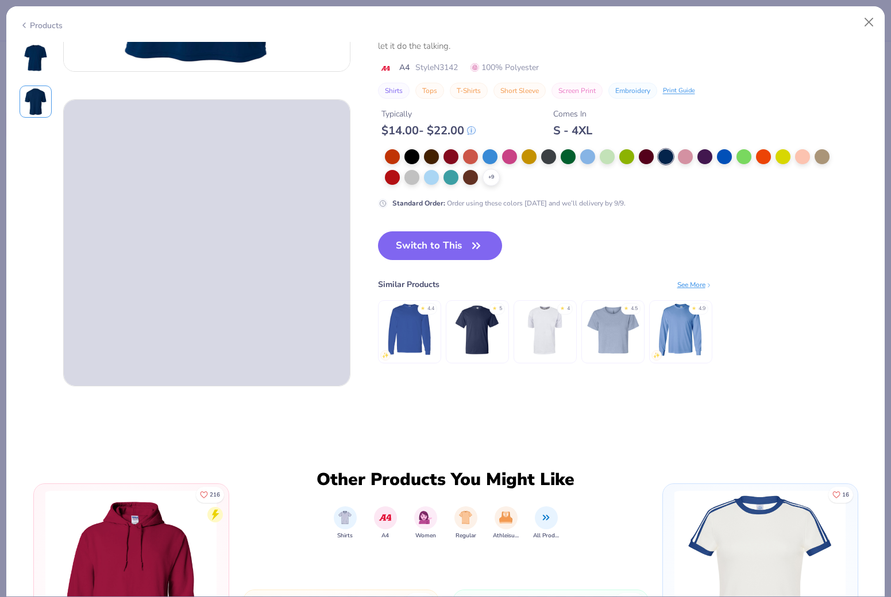
click at [33, 55] on img at bounding box center [36, 58] width 28 height 28
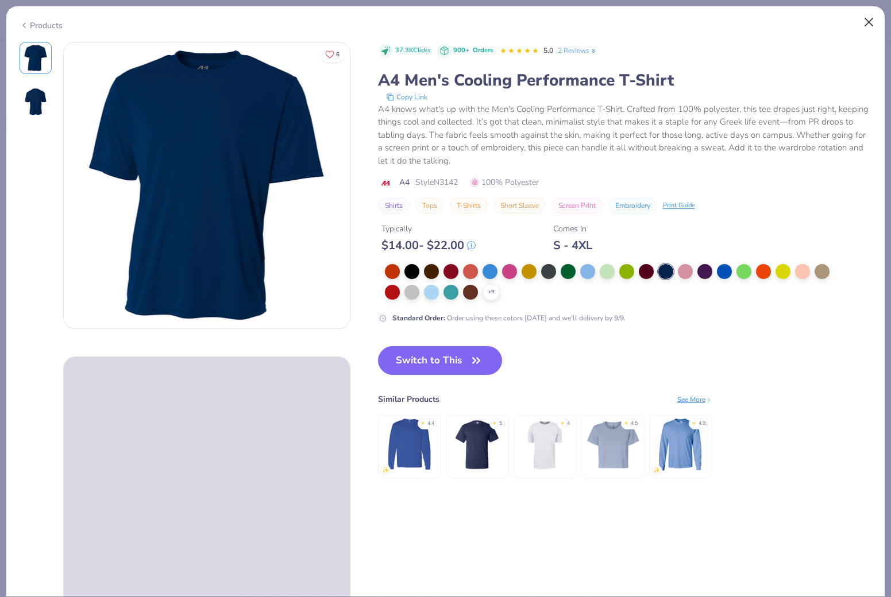
click at [865, 25] on button "Close" at bounding box center [869, 22] width 22 height 22
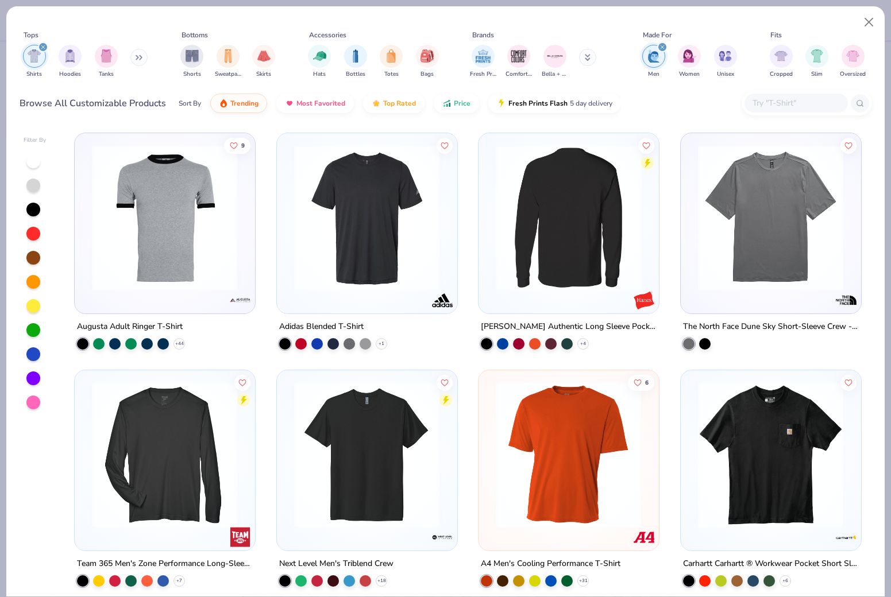
click at [370, 234] on img at bounding box center [366, 218] width 157 height 146
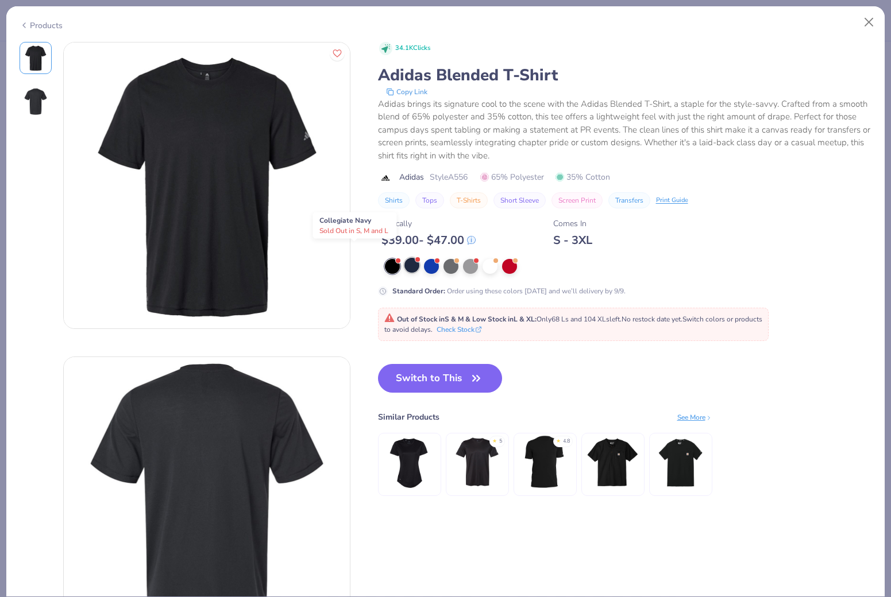
click at [404, 260] on div at bounding box center [411, 265] width 15 height 15
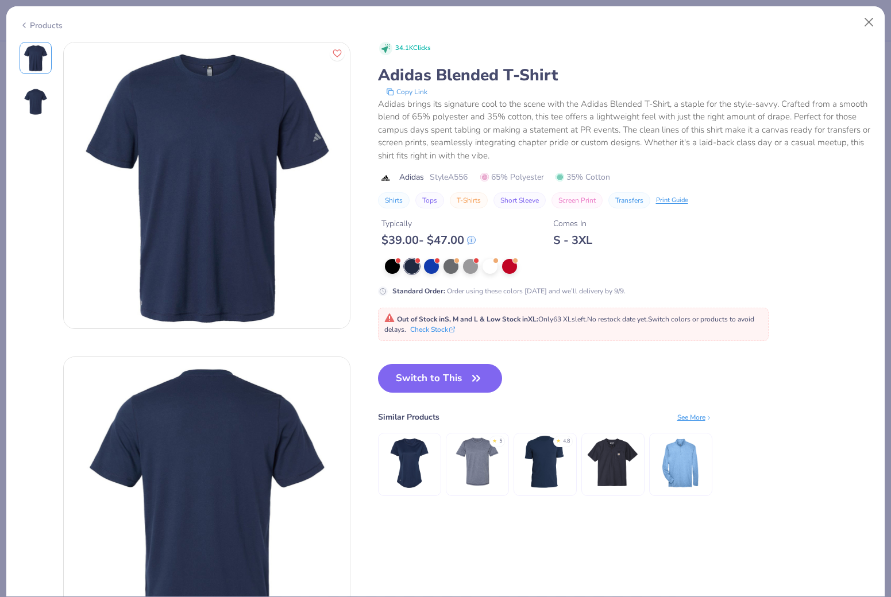
click at [32, 97] on img at bounding box center [36, 102] width 28 height 28
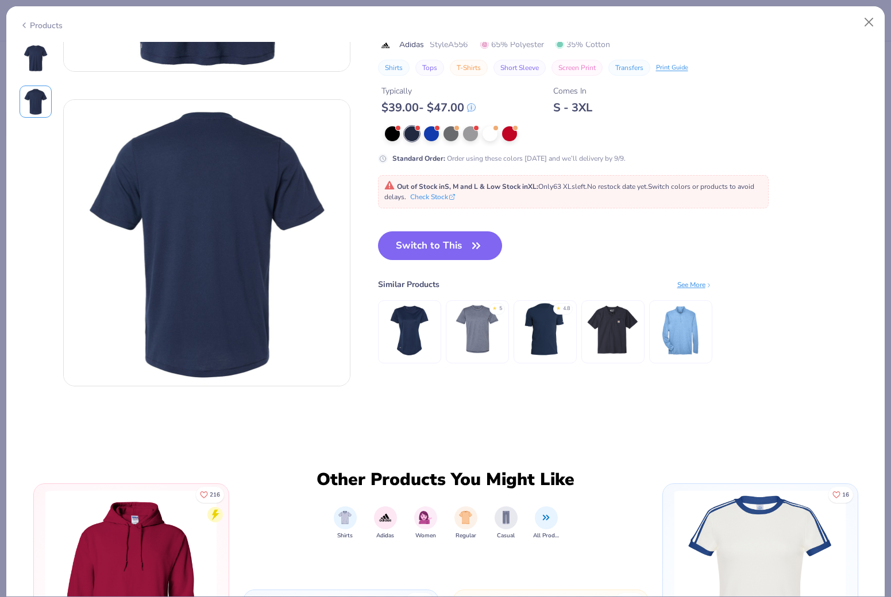
click at [29, 56] on img at bounding box center [36, 58] width 28 height 28
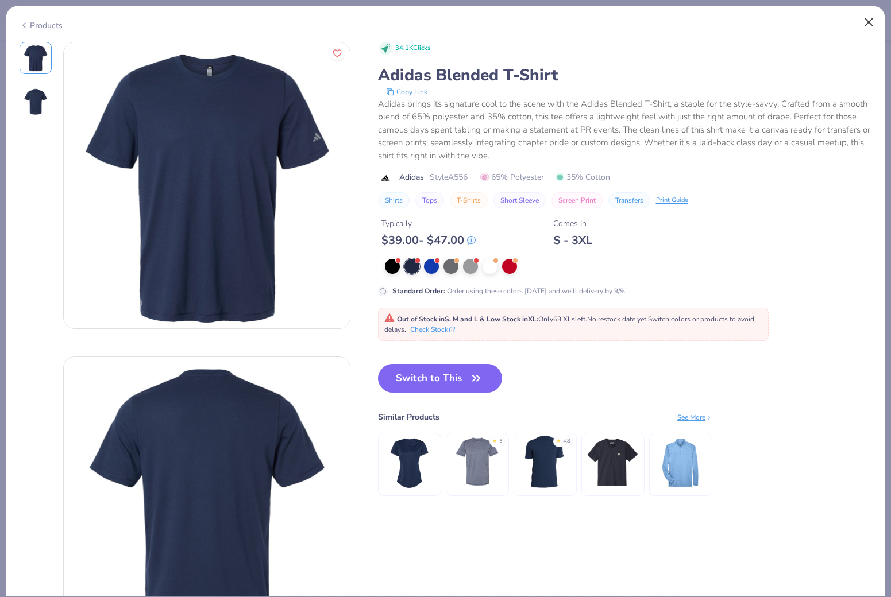
click at [865, 22] on button "Close" at bounding box center [869, 22] width 22 height 22
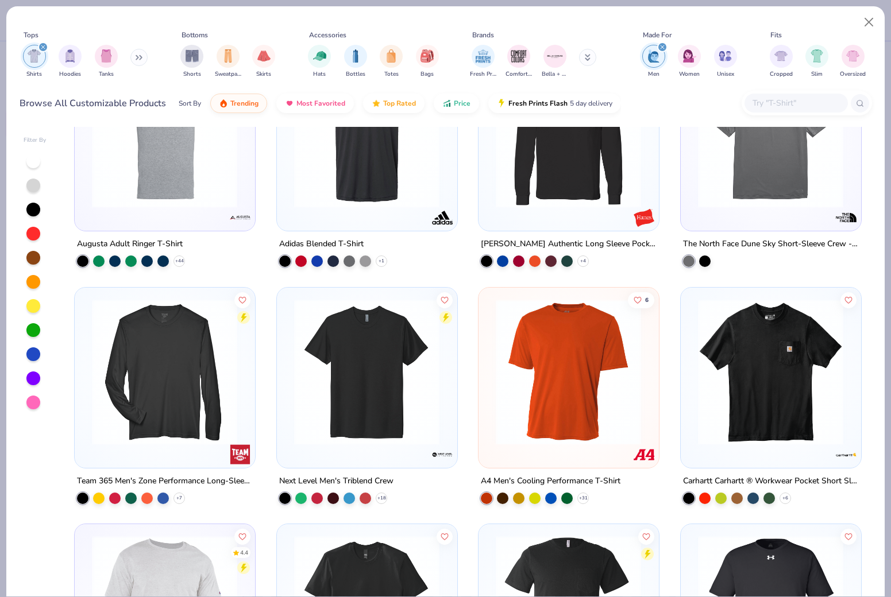
scroll to position [230, 0]
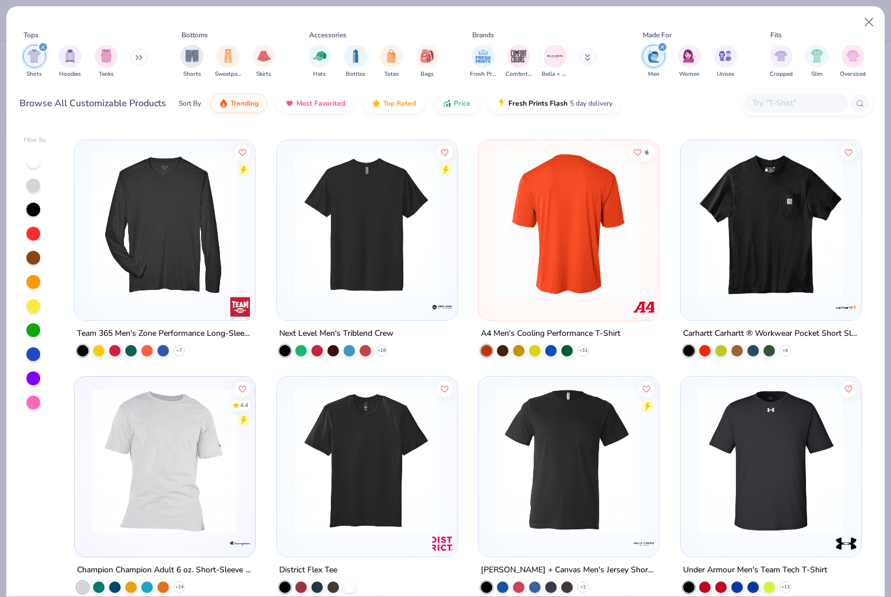
click at [569, 215] on div at bounding box center [568, 224] width 471 height 146
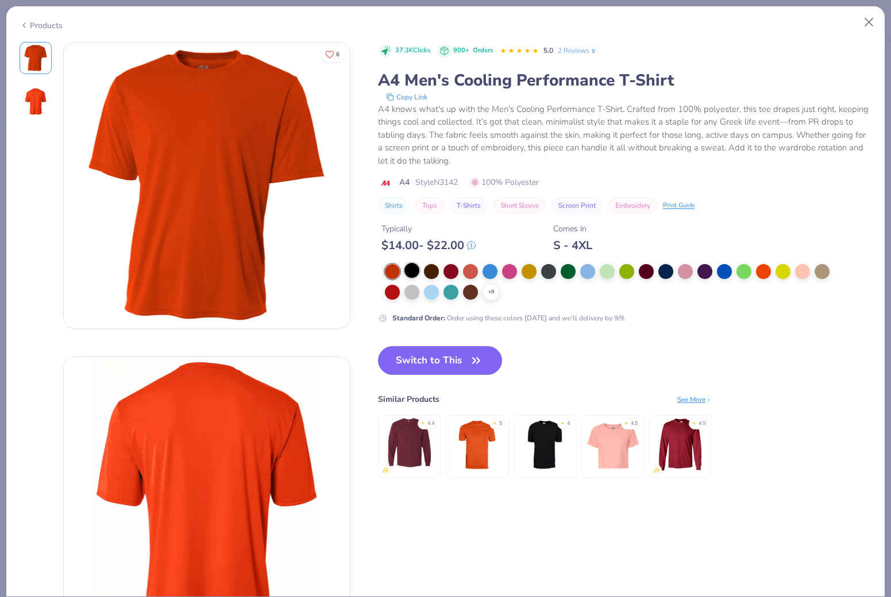
click at [404, 263] on div at bounding box center [411, 270] width 15 height 15
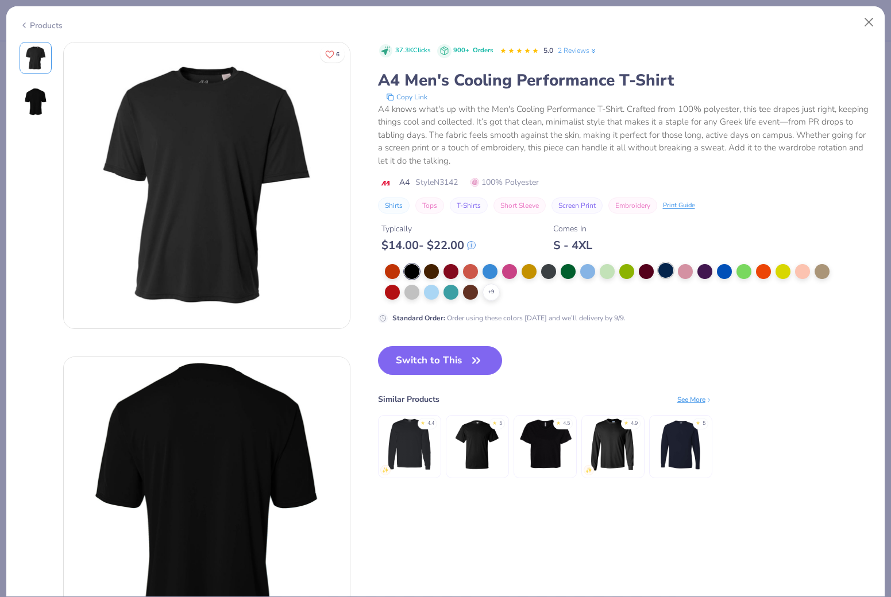
click at [658, 263] on div at bounding box center [665, 270] width 15 height 15
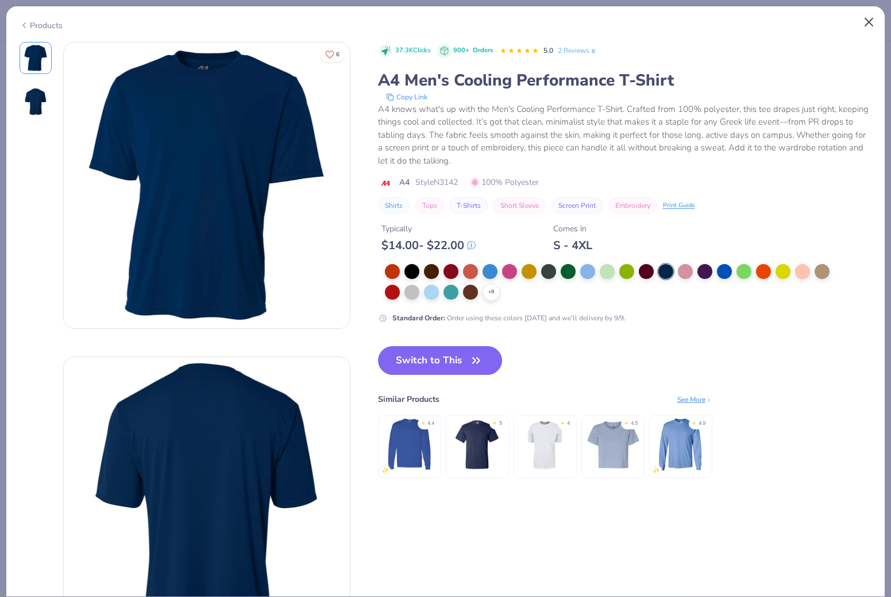
click at [865, 20] on button "Close" at bounding box center [869, 22] width 22 height 22
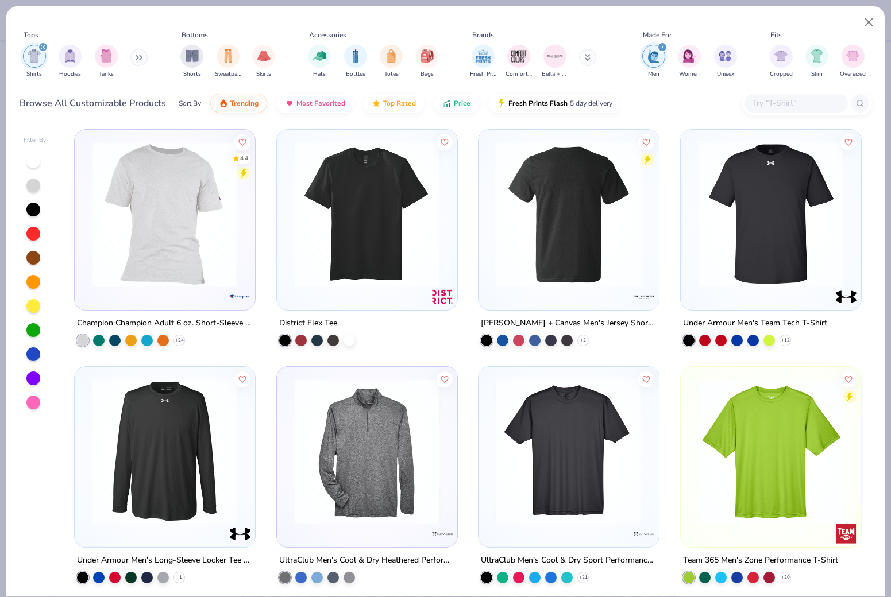
scroll to position [585, 0]
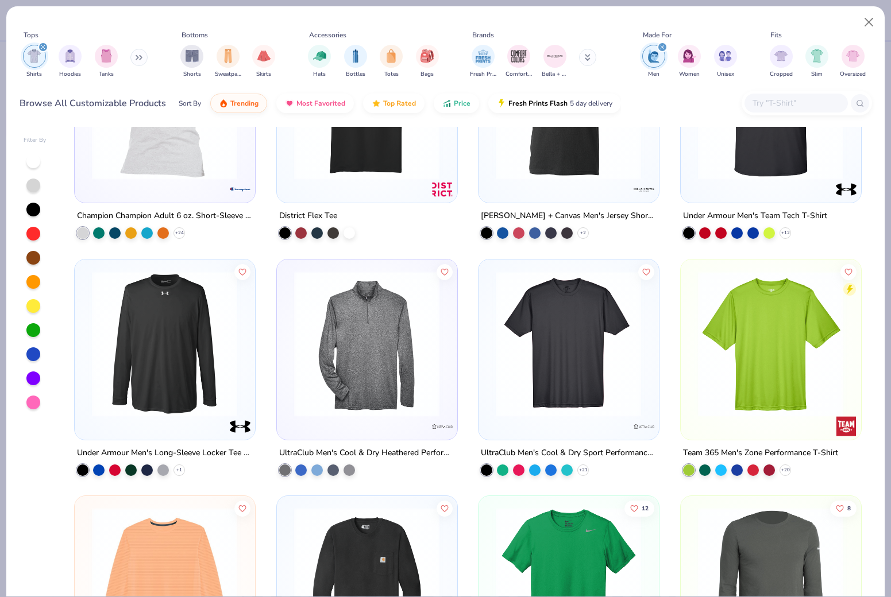
click at [587, 400] on img at bounding box center [568, 343] width 157 height 146
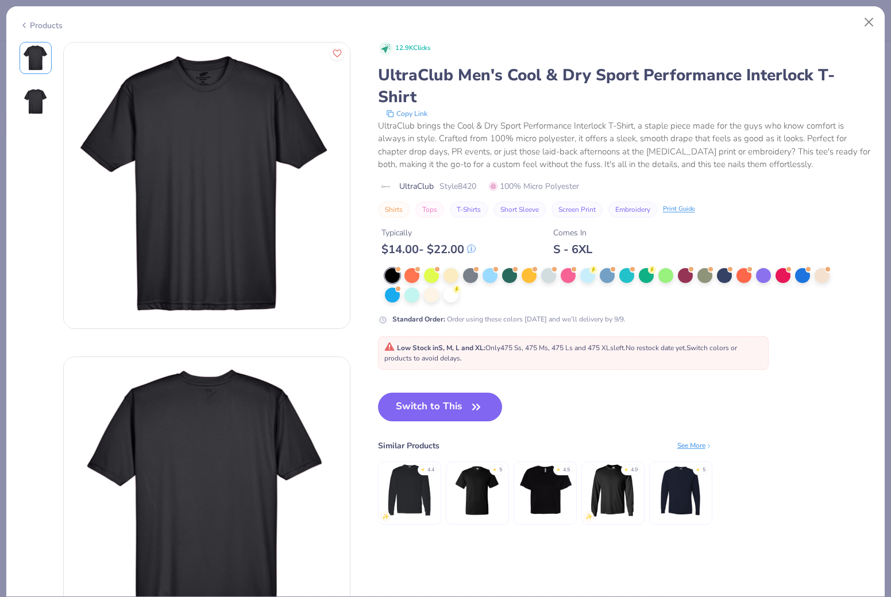
click at [29, 100] on img at bounding box center [36, 102] width 28 height 28
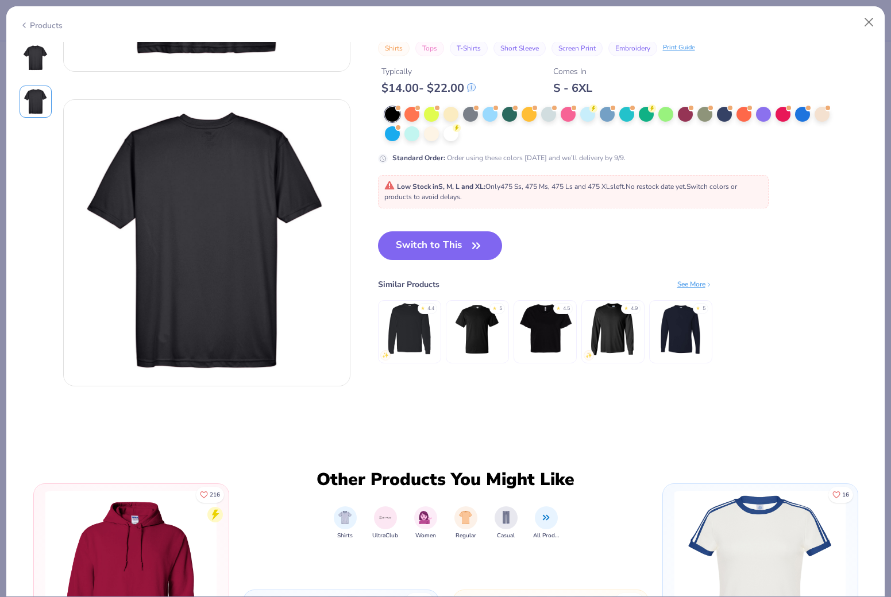
click at [33, 56] on img at bounding box center [36, 58] width 28 height 28
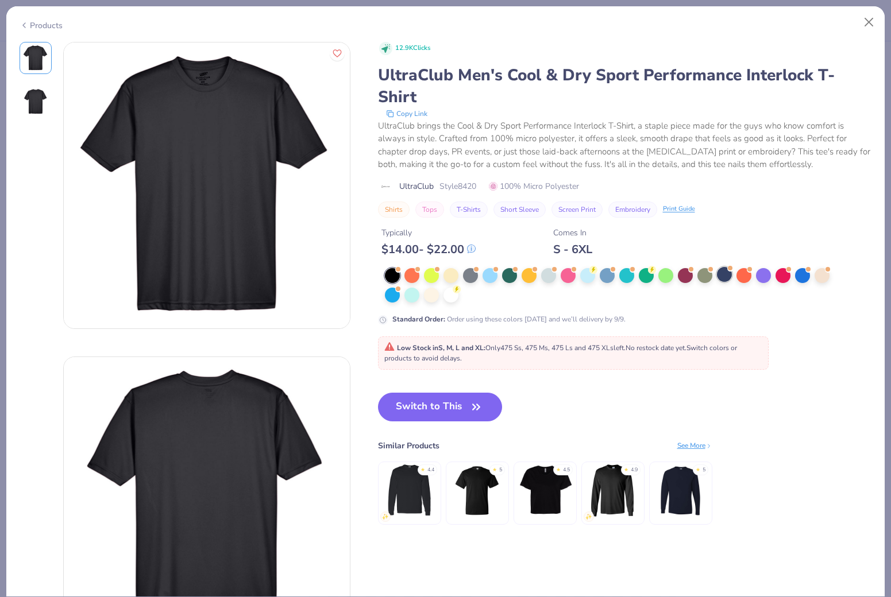
click at [717, 267] on div at bounding box center [724, 274] width 15 height 15
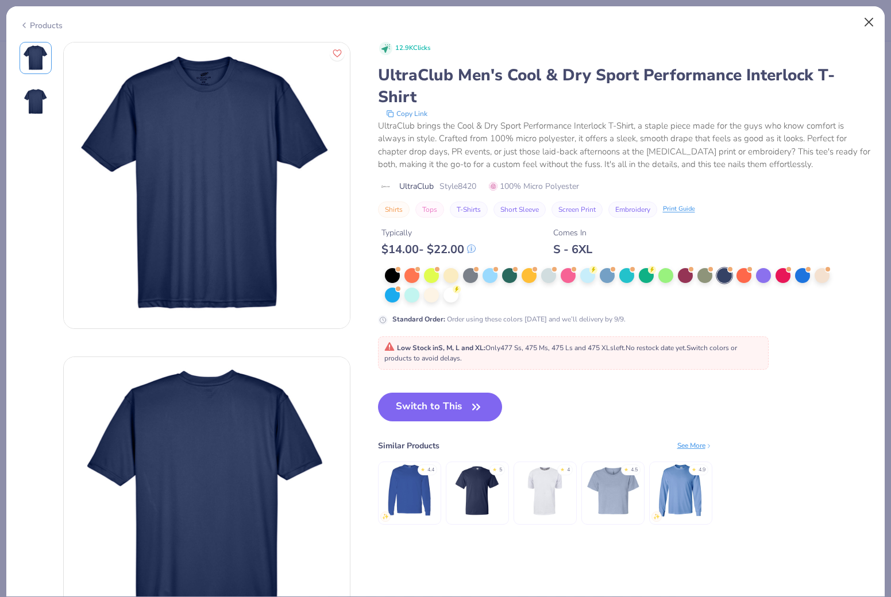
click at [867, 21] on button "Close" at bounding box center [869, 22] width 22 height 22
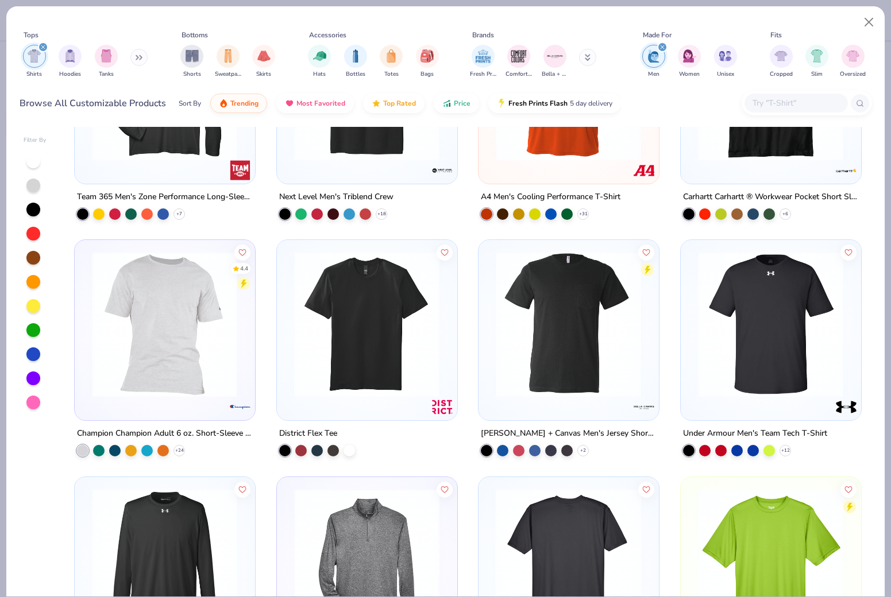
scroll to position [180, 0]
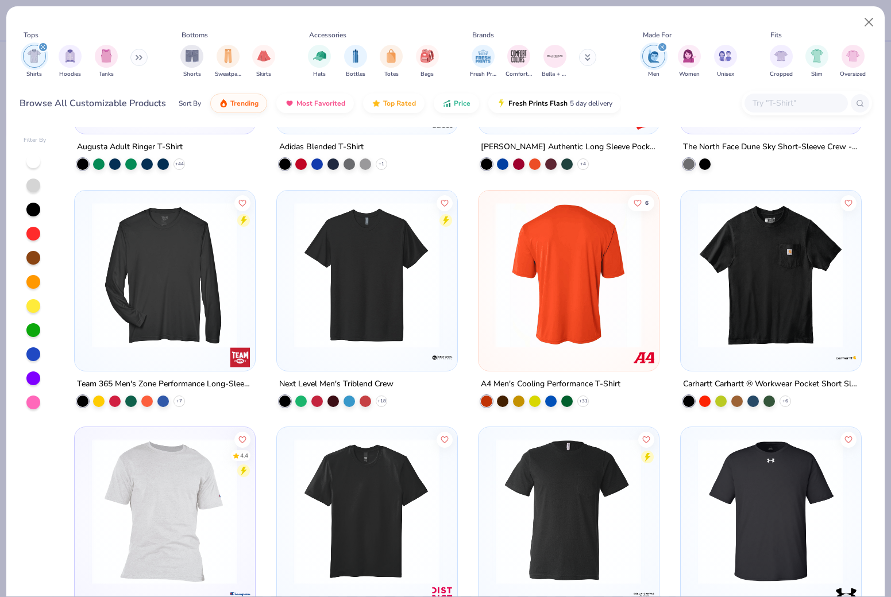
click at [589, 290] on img at bounding box center [568, 275] width 157 height 146
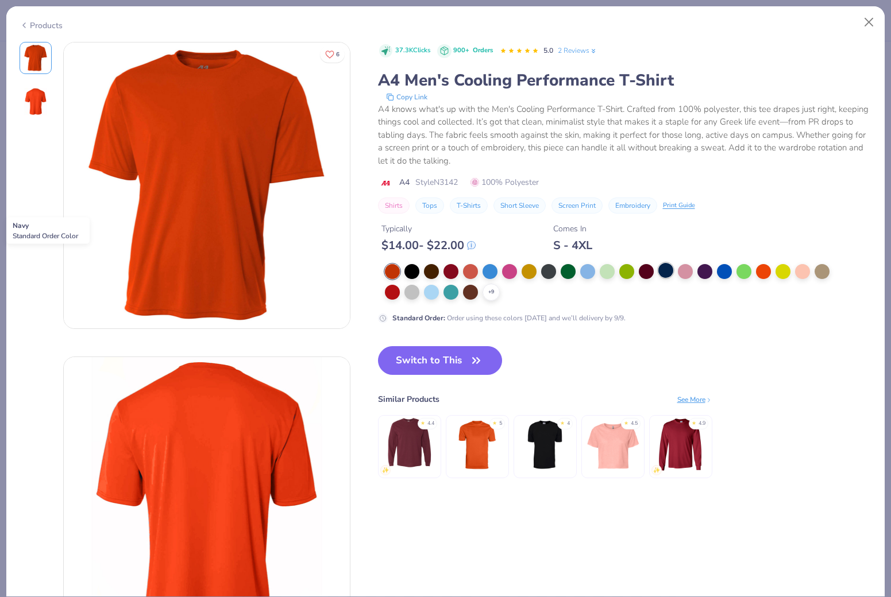
click at [658, 263] on div at bounding box center [665, 270] width 15 height 15
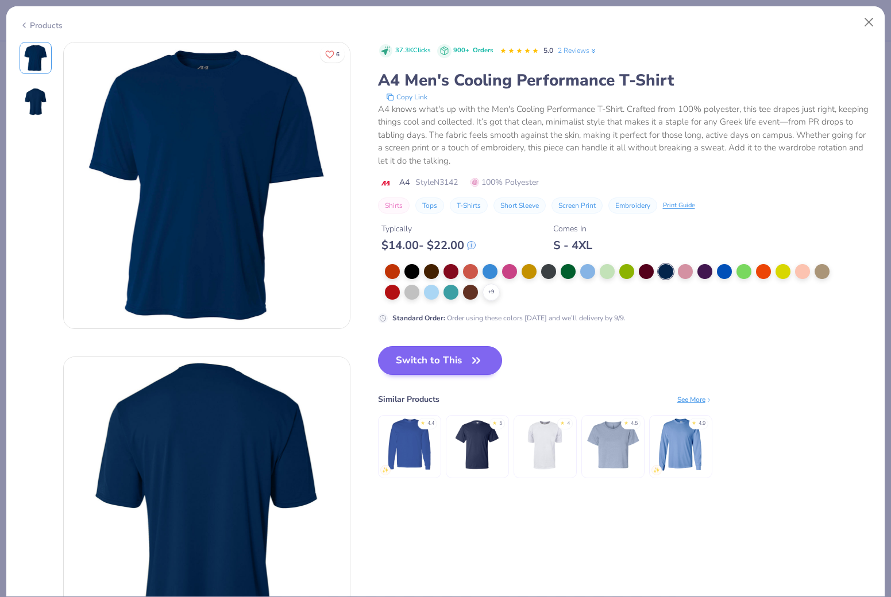
click at [386, 346] on button "Switch to This" at bounding box center [440, 360] width 125 height 29
